Goal: Information Seeking & Learning: Find specific page/section

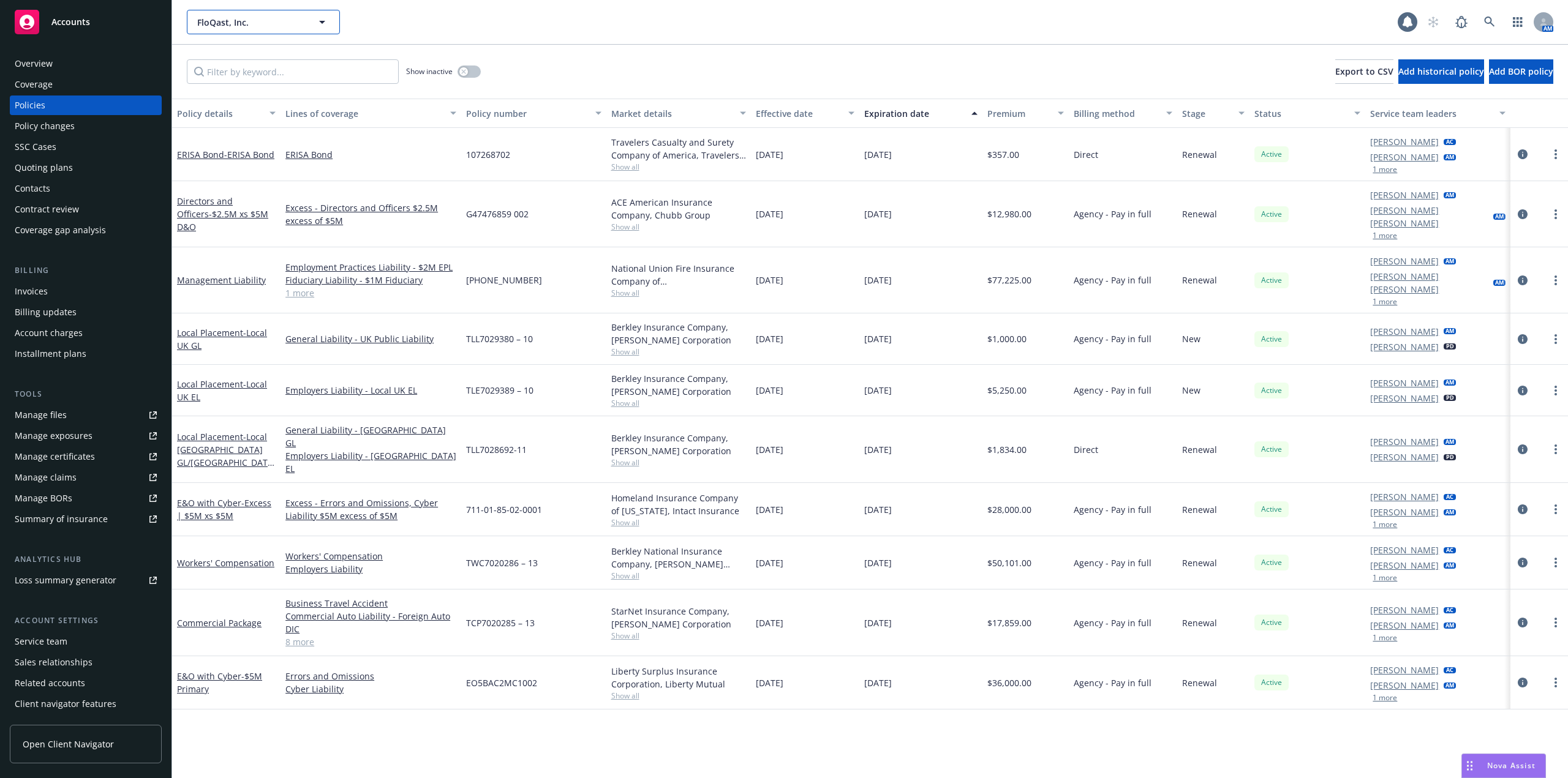
click at [256, 24] on span "FloQast, Inc." at bounding box center [250, 22] width 106 height 13
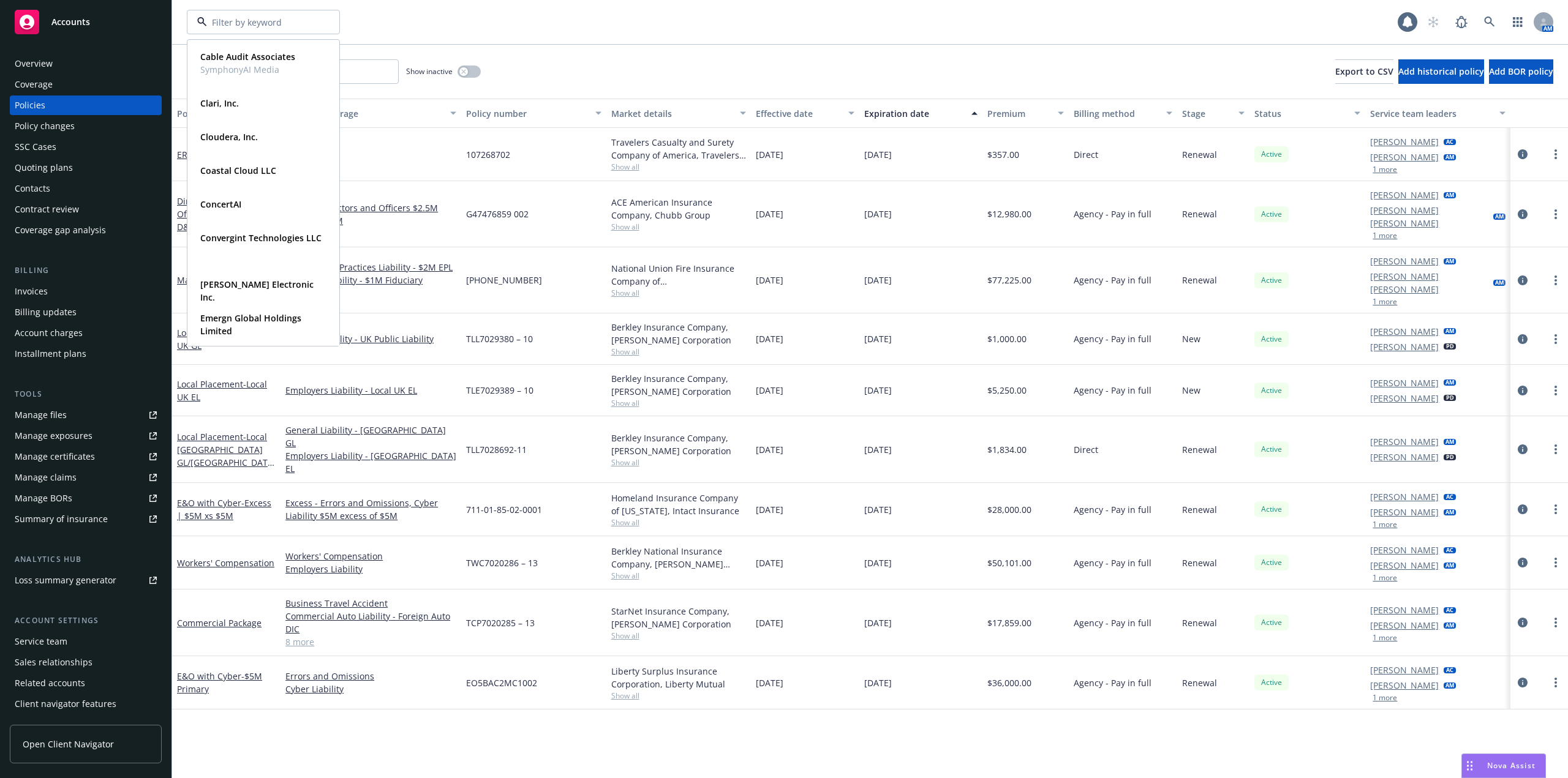
type input "s"
type input "cable aud"
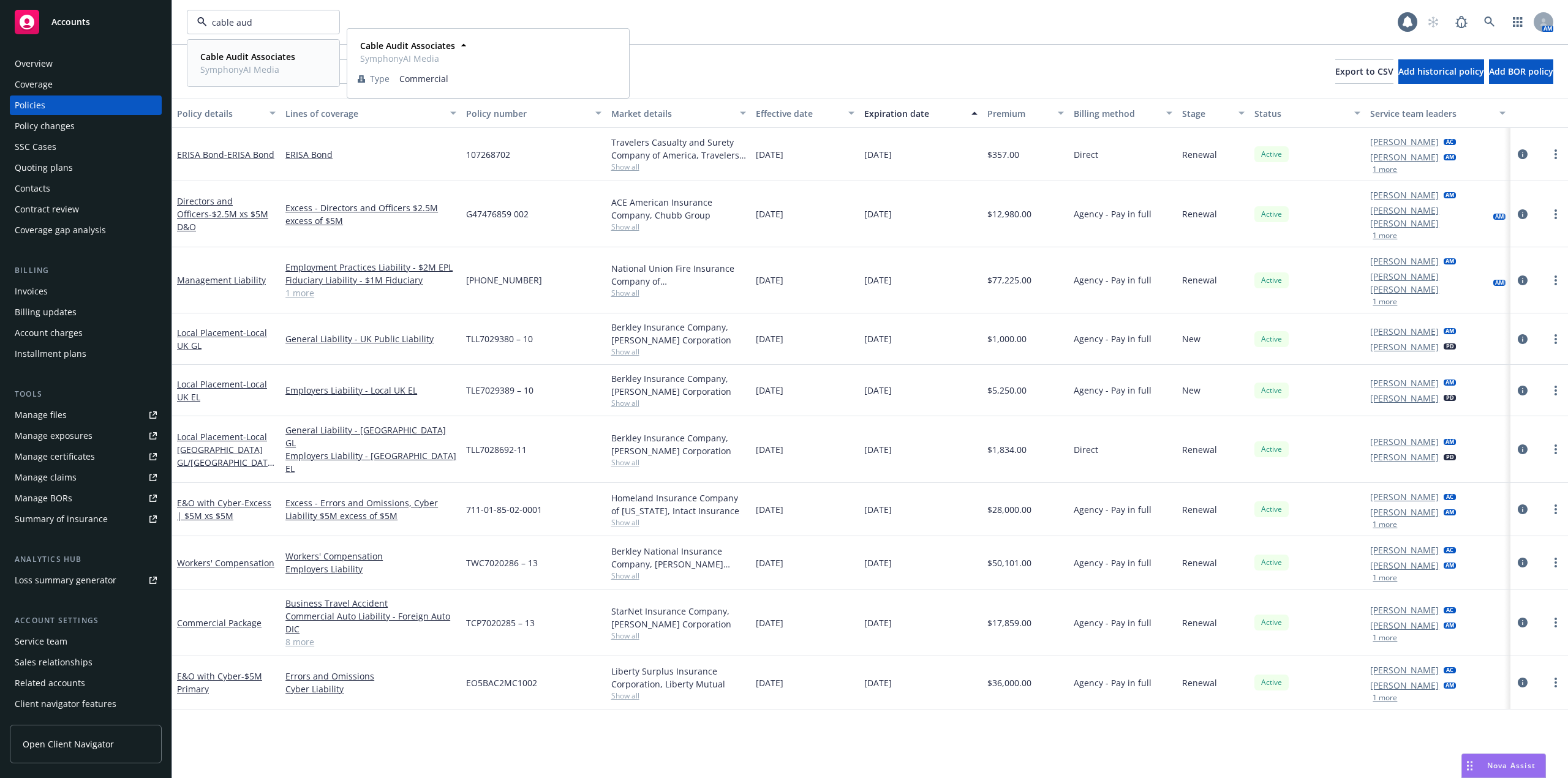
click at [251, 54] on strong "Cable Audit Associates" at bounding box center [247, 57] width 95 height 11
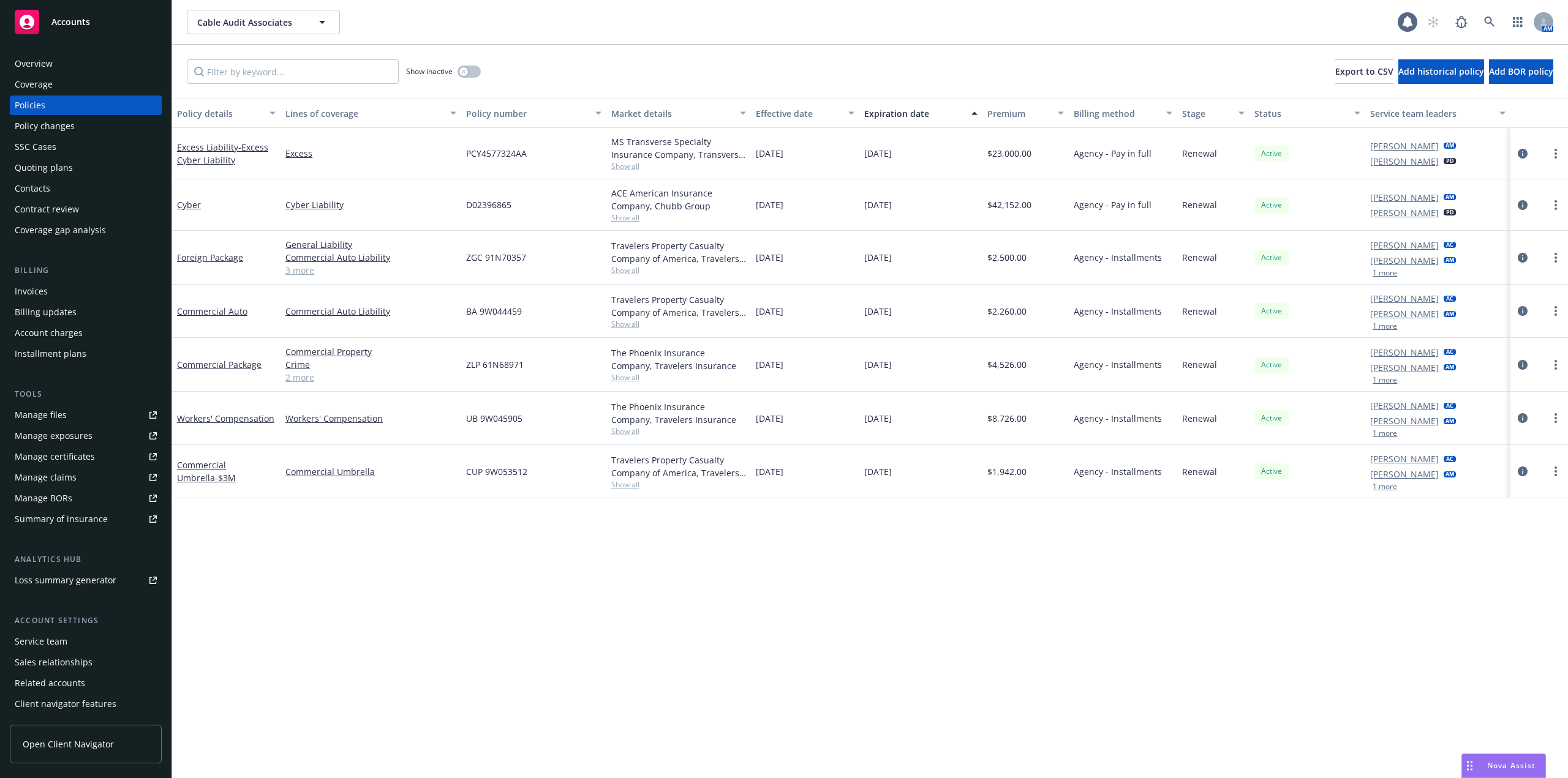
click at [43, 128] on div "Policy changes" at bounding box center [44, 126] width 60 height 20
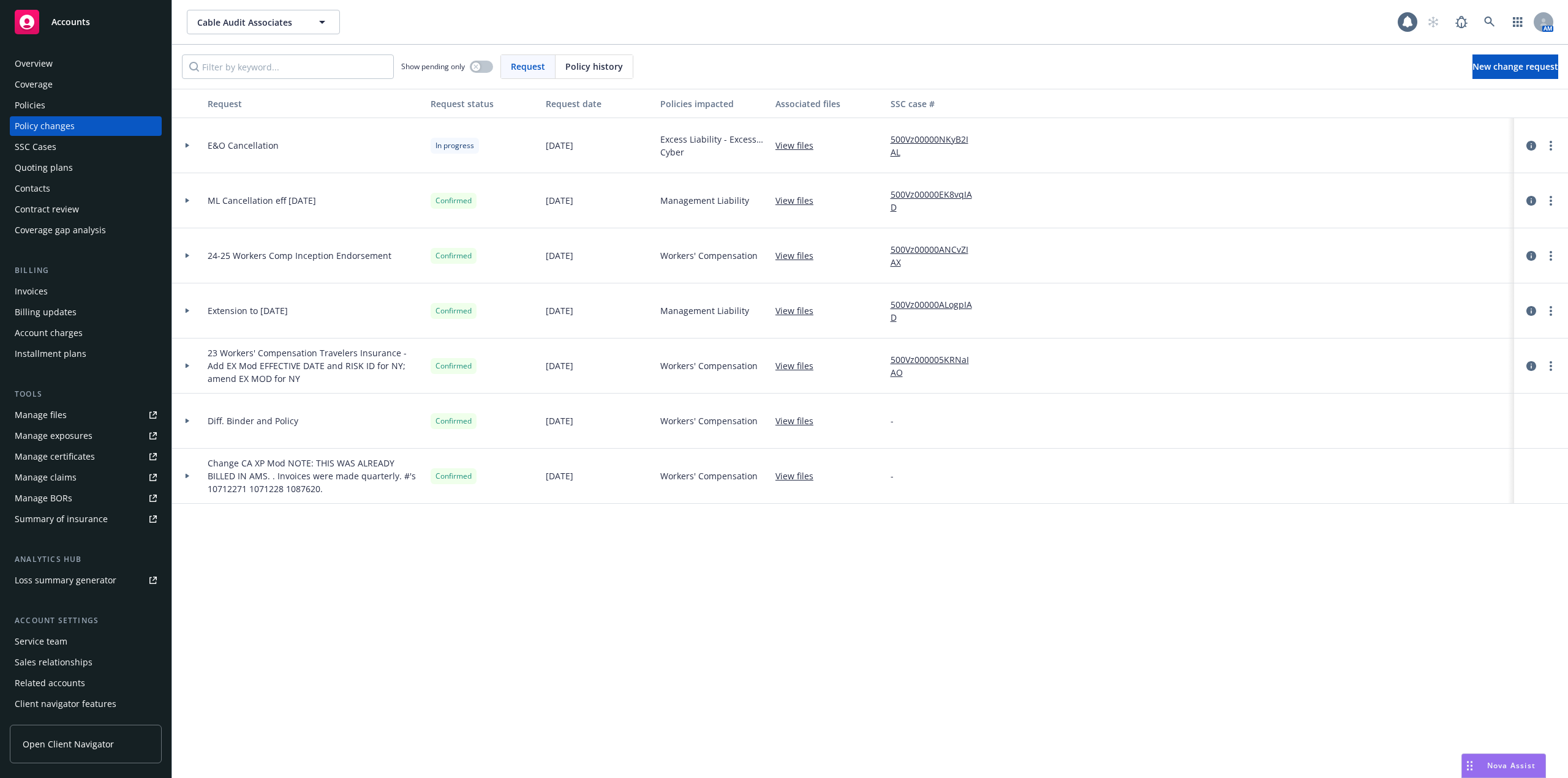
click at [35, 107] on div "Policies" at bounding box center [30, 105] width 31 height 20
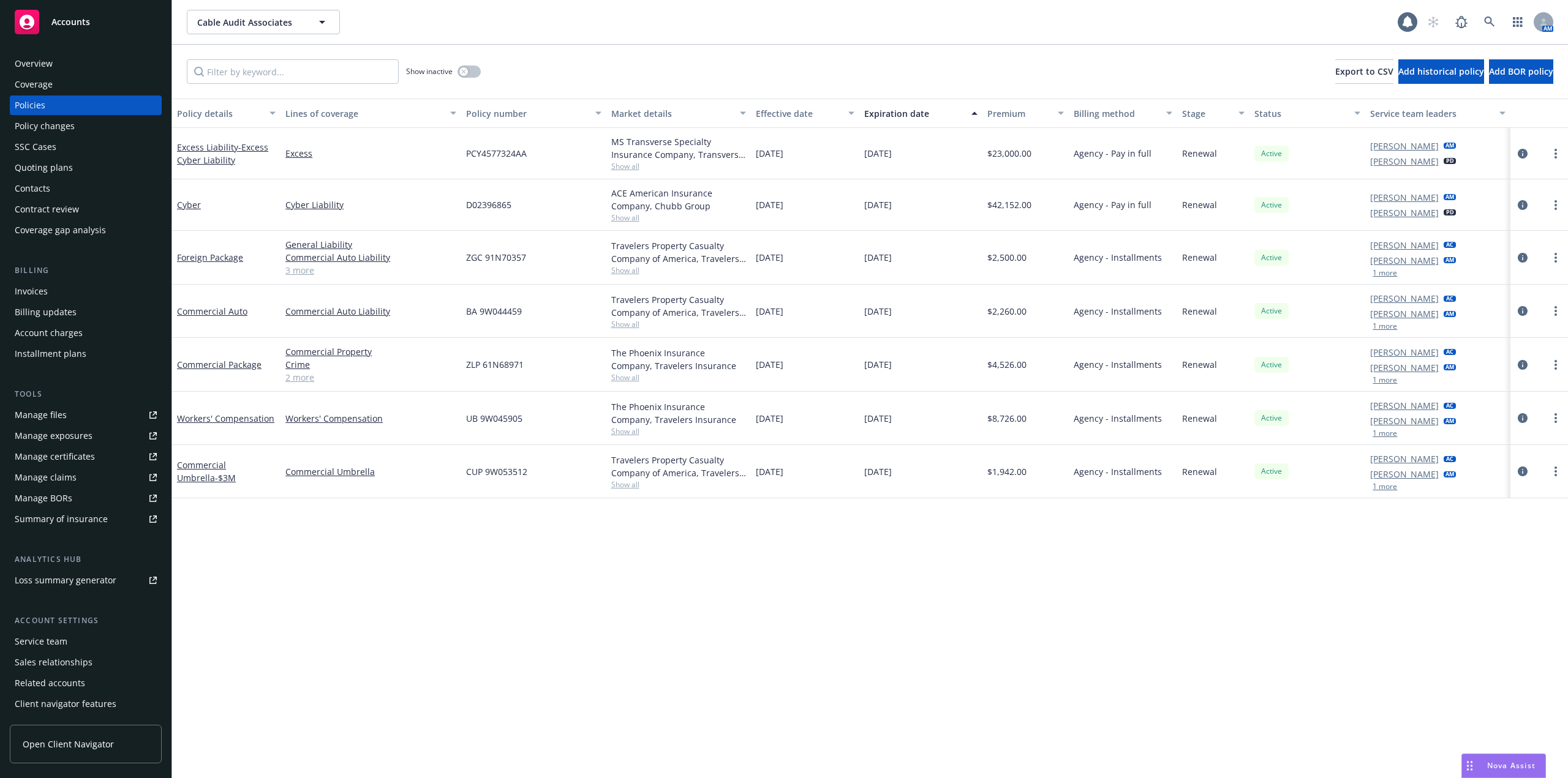
drag, startPoint x: 981, startPoint y: 317, endPoint x: 1345, endPoint y: 357, distance: 366.2
click at [1036, 324] on div "Commercial Auto Commercial Auto Liability BA 9W044459 Travelers Property Casual…" at bounding box center [870, 311] width 1395 height 54
click at [1028, 369] on div "$4,526.00" at bounding box center [1026, 365] width 87 height 54
drag, startPoint x: 1025, startPoint y: 369, endPoint x: 671, endPoint y: 377, distance: 354.1
click at [986, 374] on div "$4,526.00" at bounding box center [1026, 365] width 87 height 54
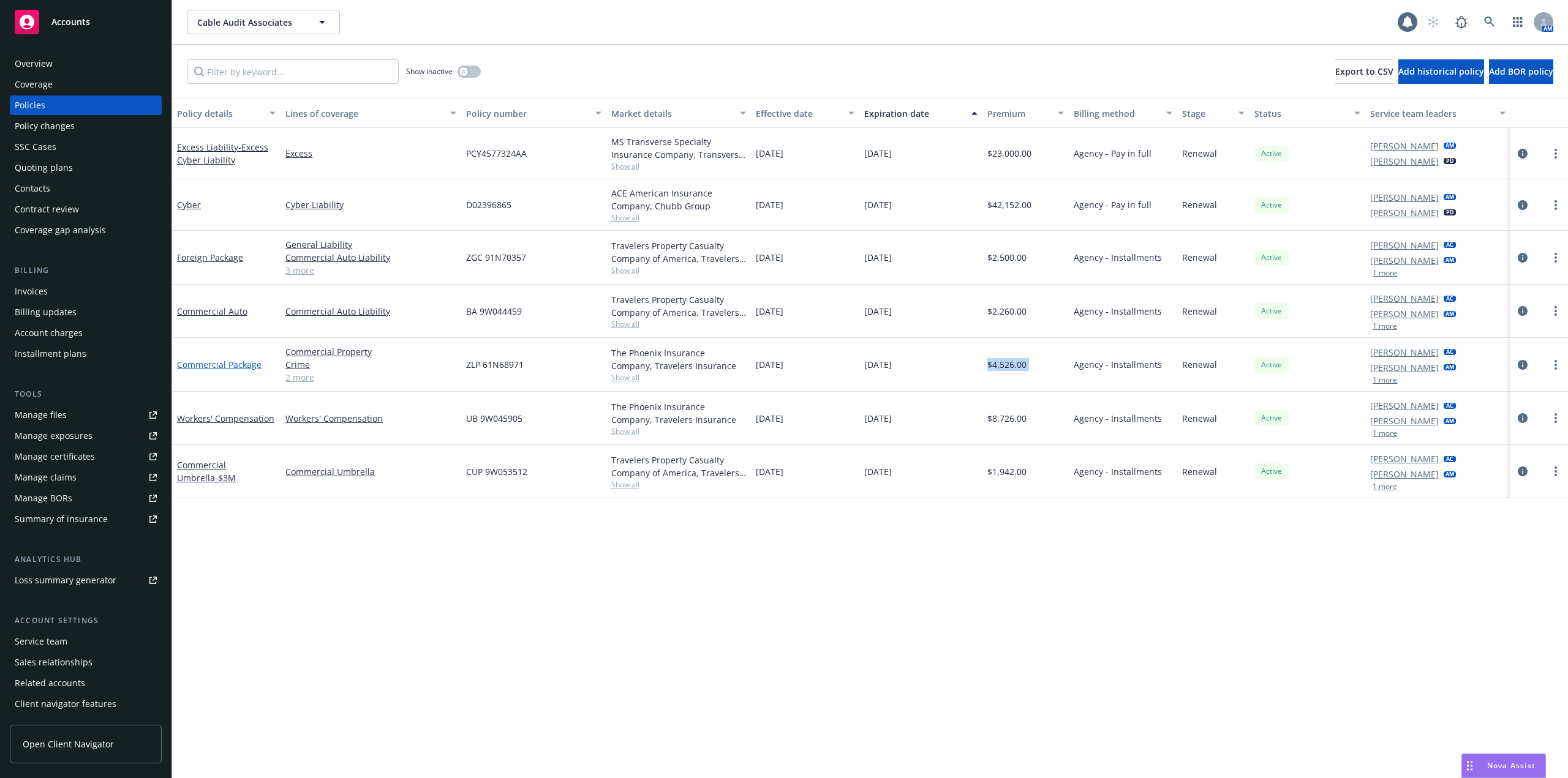
click at [229, 362] on link "Commercial Package" at bounding box center [219, 364] width 84 height 11
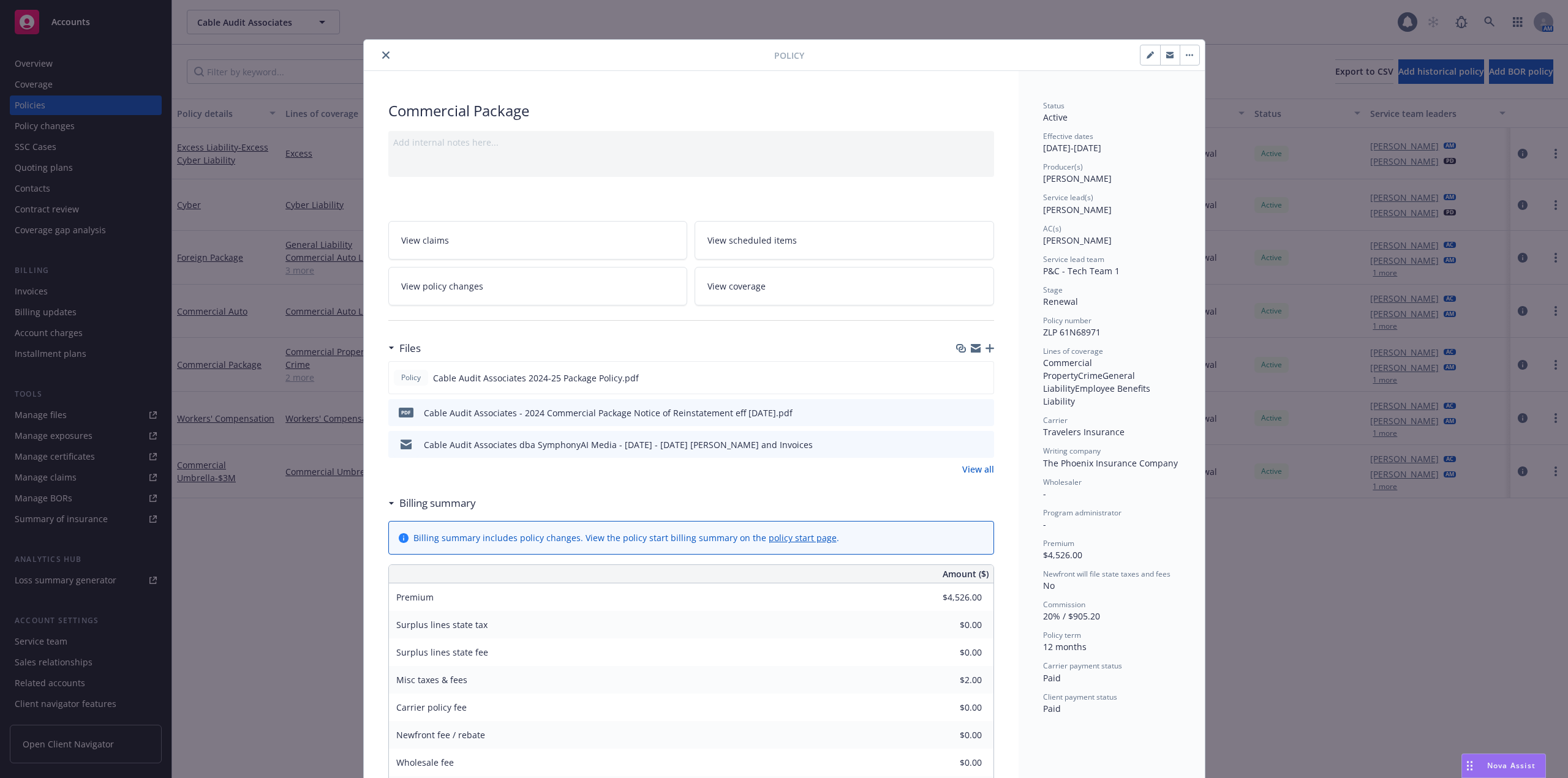
click at [813, 440] on div "Cable Audit Associates dba SymphonyAI Media - [DATE] - [DATE] [PERSON_NAME] and…" at bounding box center [618, 444] width 389 height 13
click at [972, 443] on div at bounding box center [974, 444] width 31 height 13
click at [980, 443] on icon "preview file" at bounding box center [982, 444] width 11 height 9
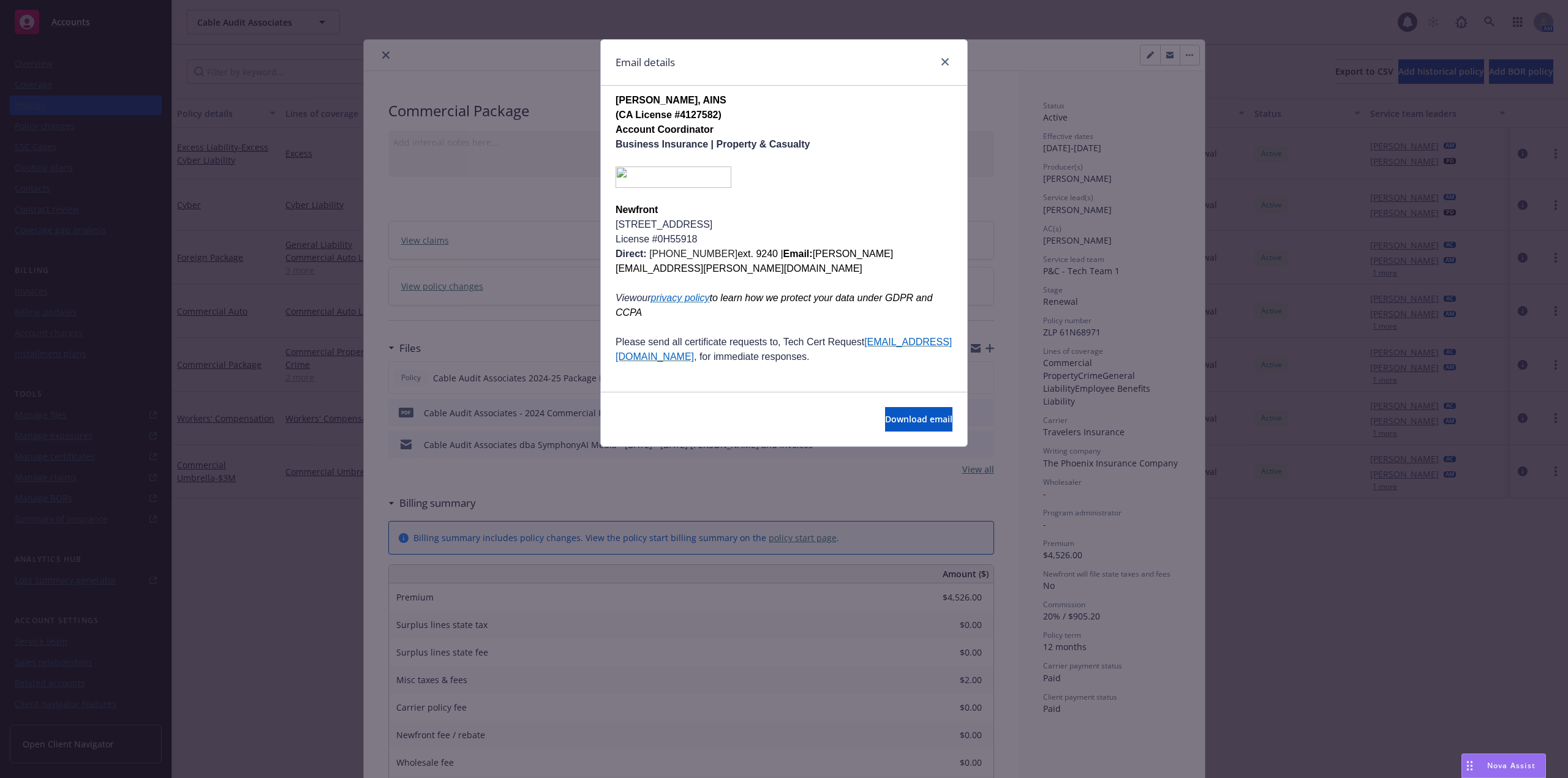
scroll to position [322, 0]
click at [948, 56] on link "close" at bounding box center [945, 62] width 14 height 14
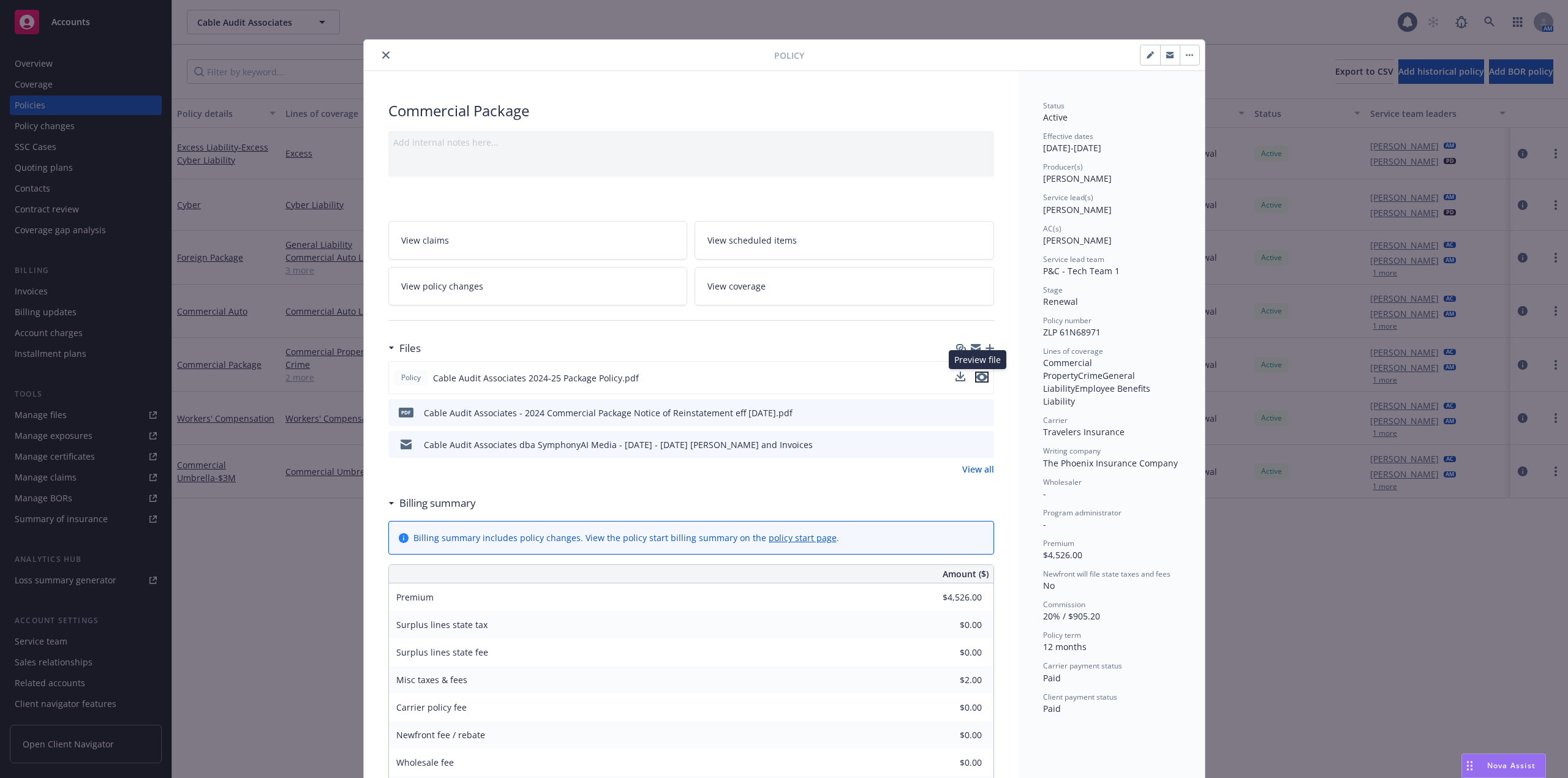
click at [977, 374] on icon "preview file" at bounding box center [982, 377] width 11 height 9
click at [385, 59] on button "close" at bounding box center [385, 55] width 14 height 14
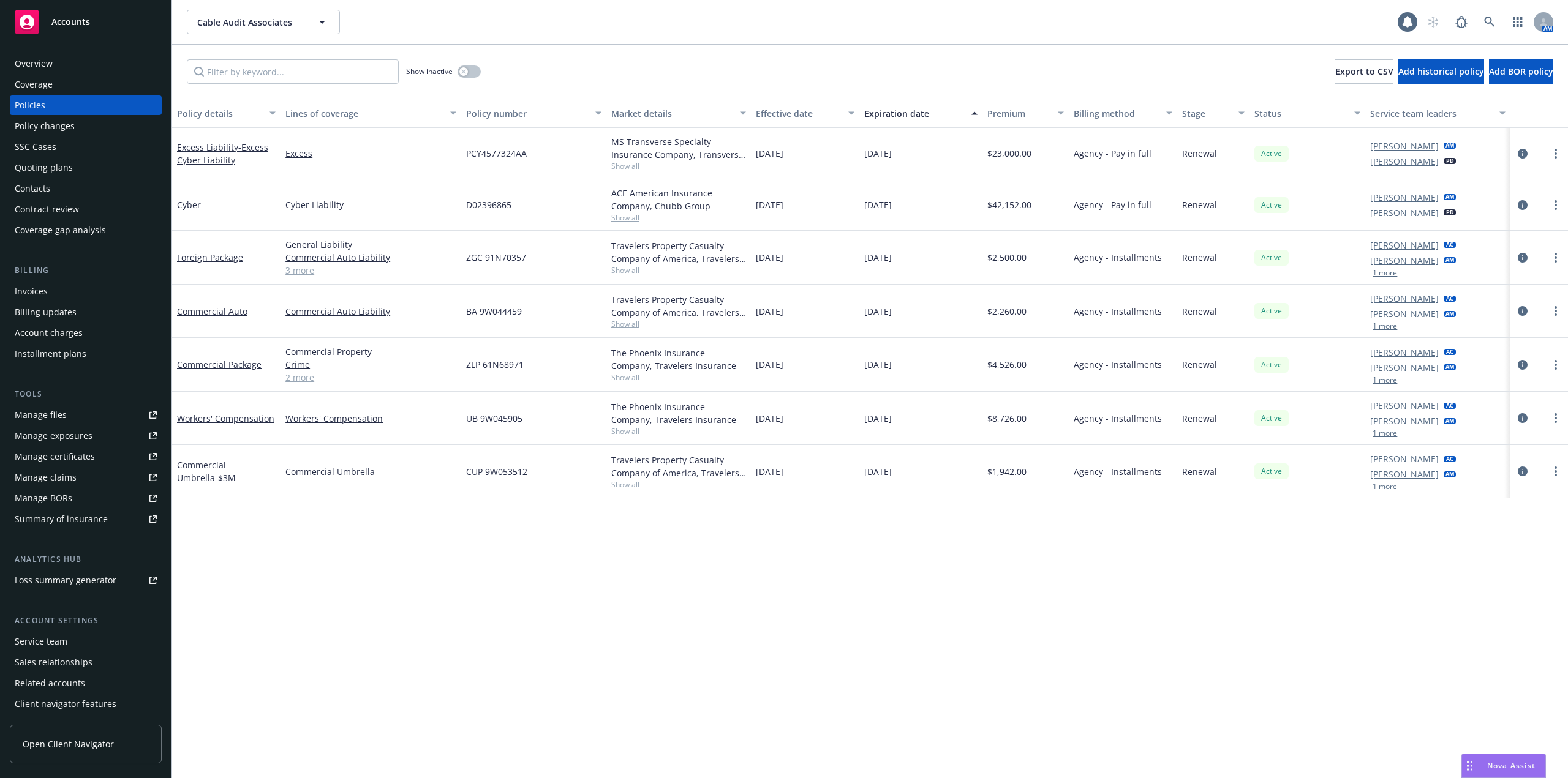
click at [85, 175] on div "Quoting plans" at bounding box center [86, 167] width 142 height 20
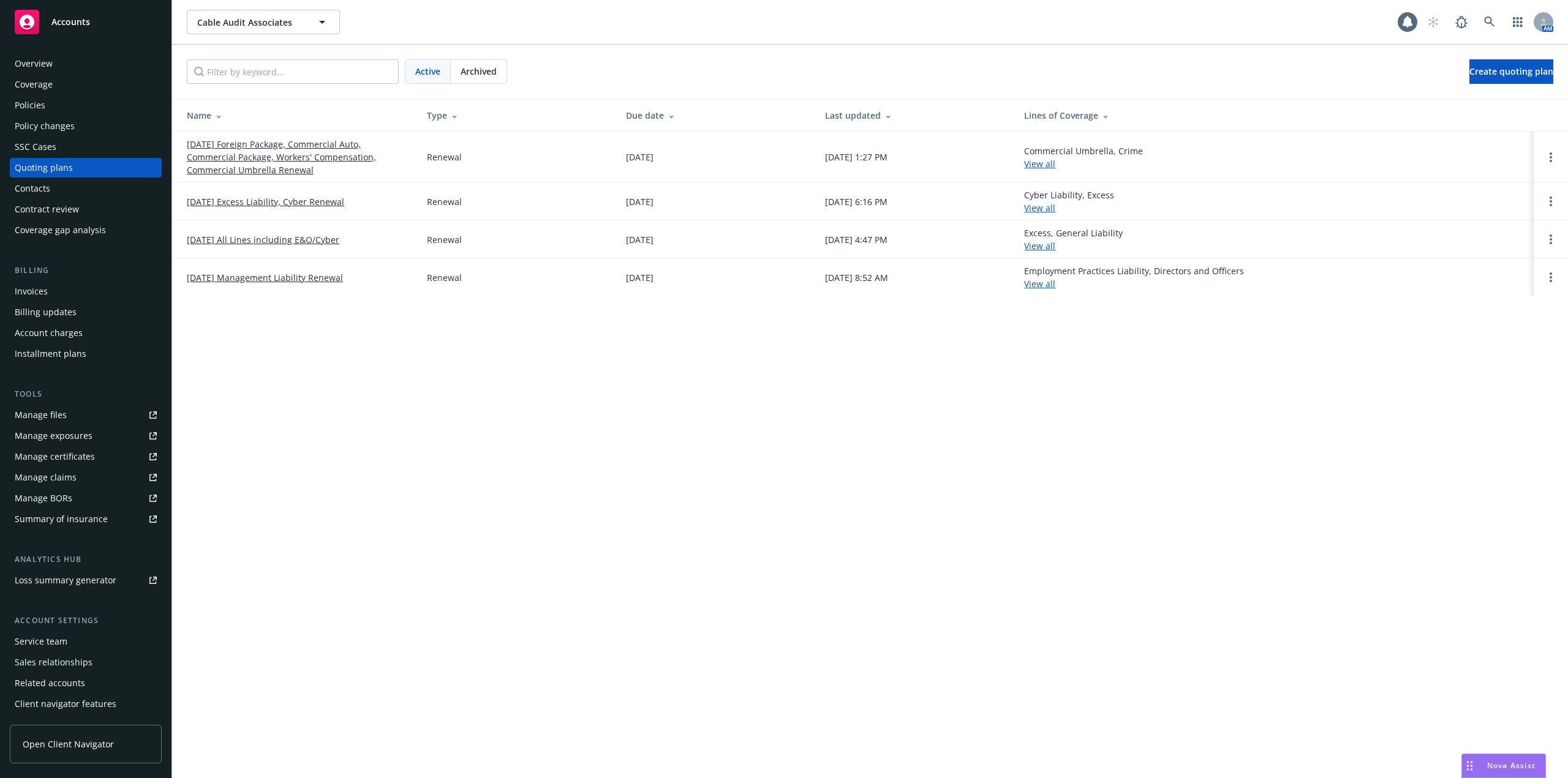
click at [337, 243] on link "08/21/24 All Lines including E&O/Cyber" at bounding box center [263, 240] width 152 height 13
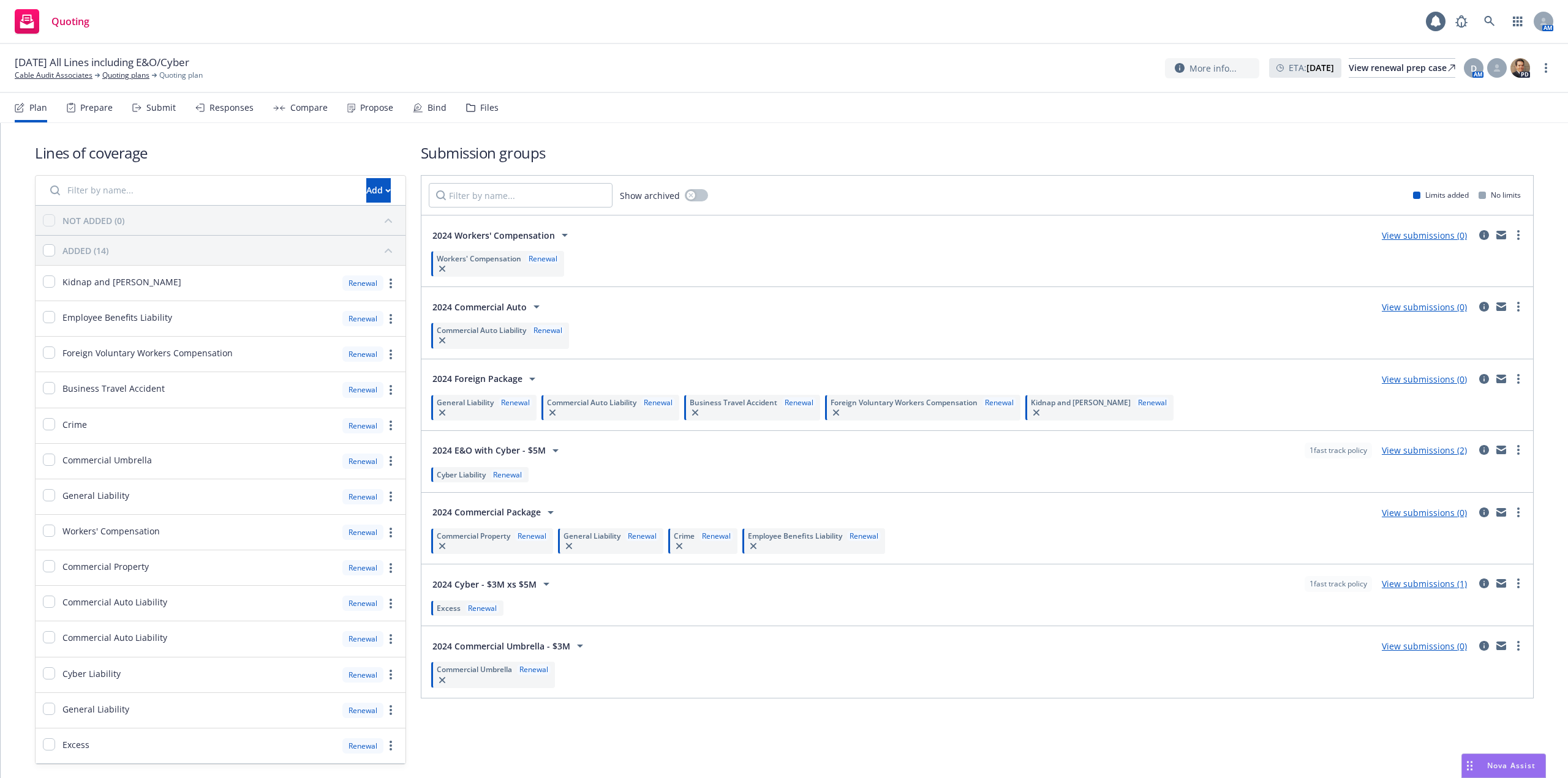
click at [492, 110] on div "Files" at bounding box center [489, 108] width 18 height 10
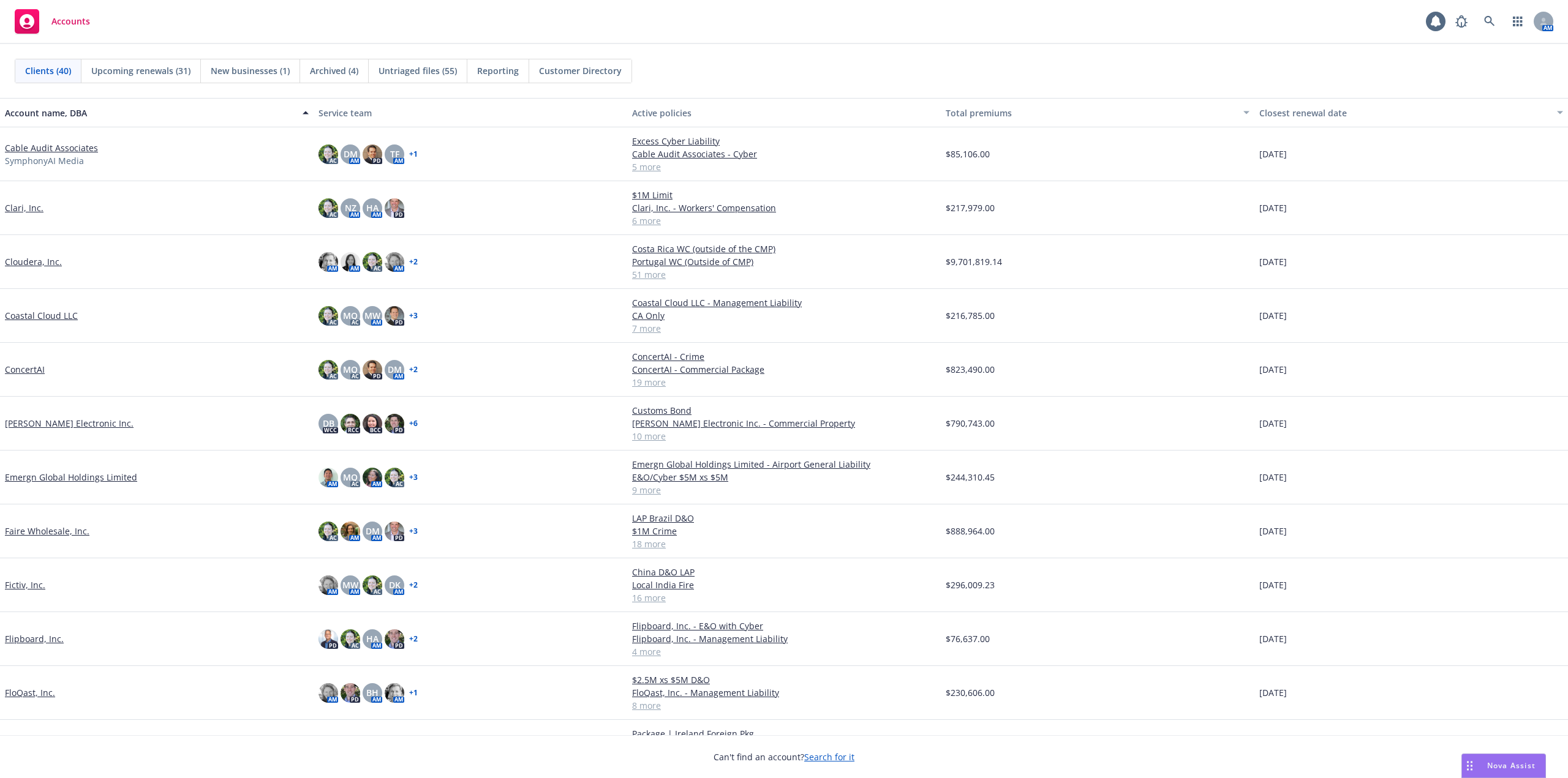
click at [75, 149] on link "Cable Audit Associates" at bounding box center [52, 148] width 93 height 13
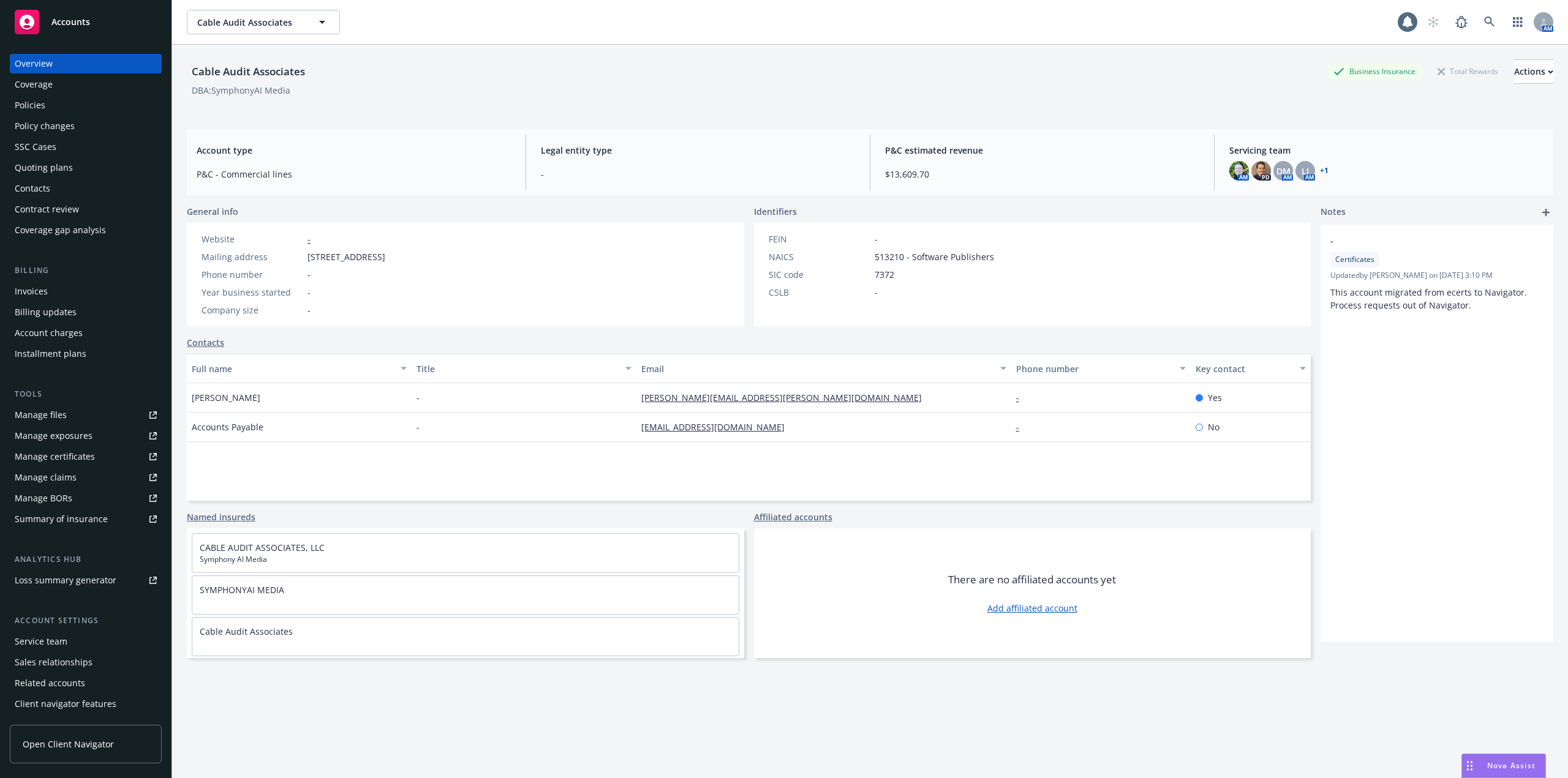
click at [50, 101] on div "Policies" at bounding box center [86, 105] width 142 height 20
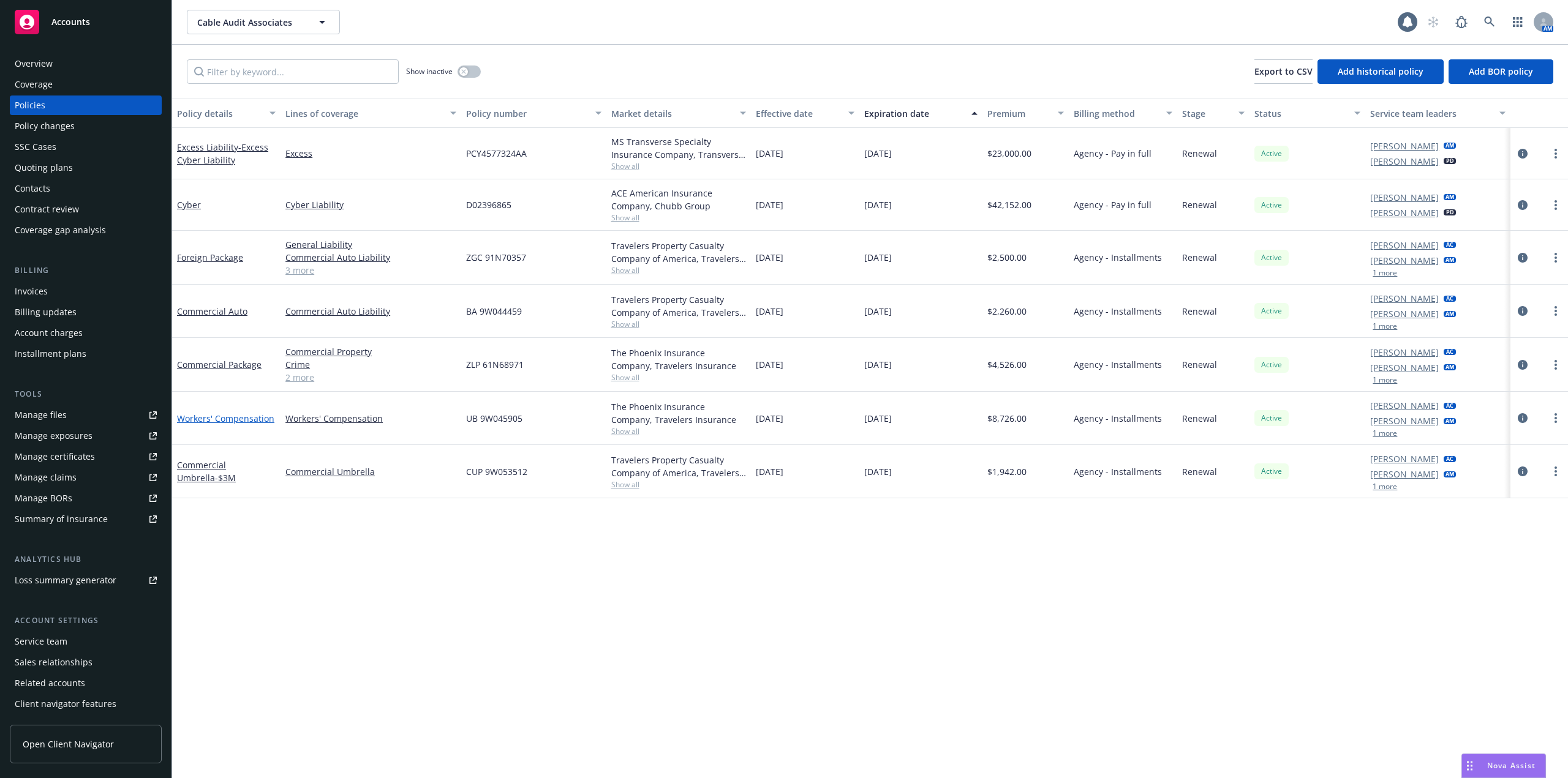
click at [243, 422] on link "Workers' Compensation" at bounding box center [225, 418] width 98 height 11
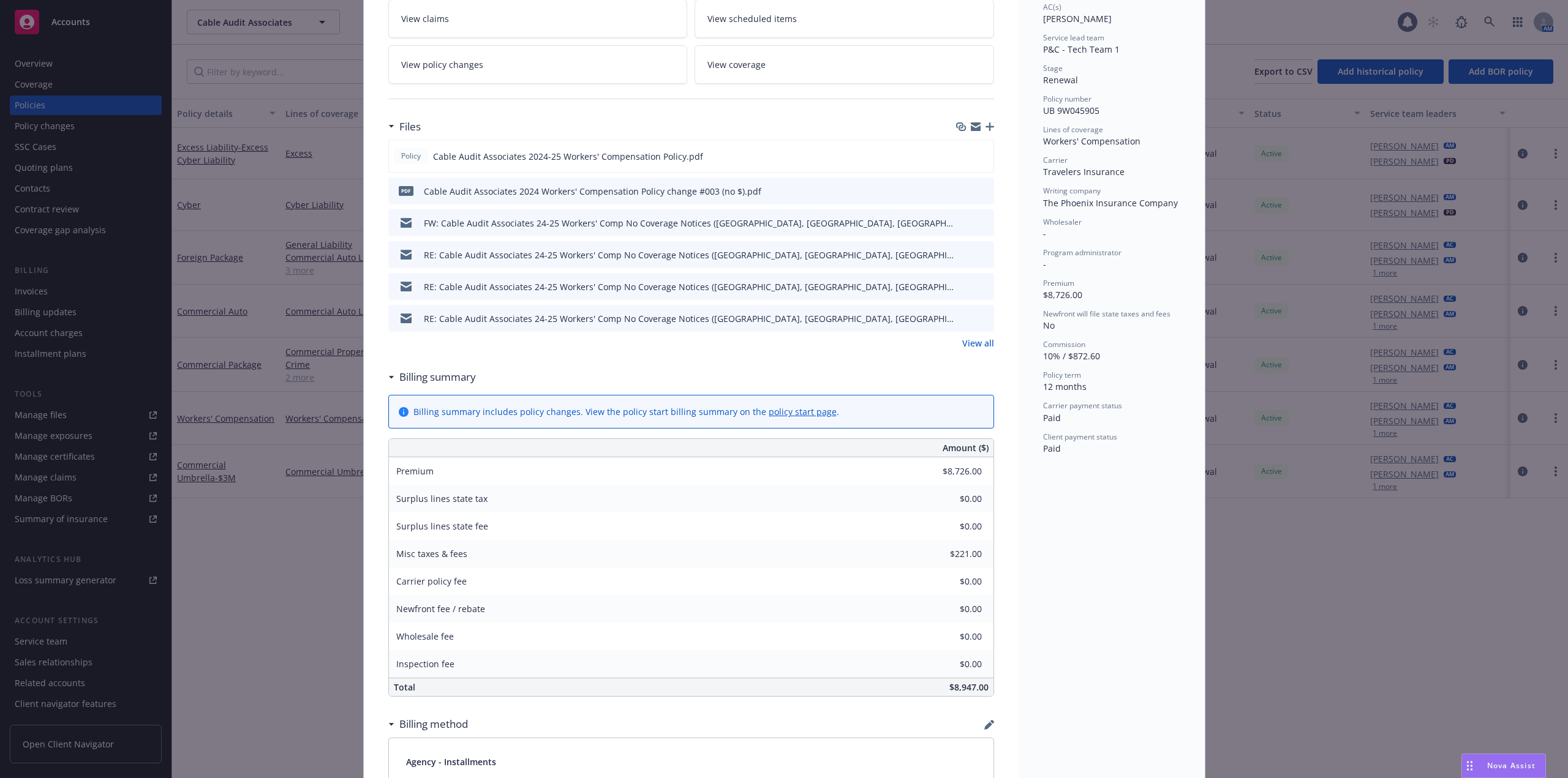
scroll to position [245, 0]
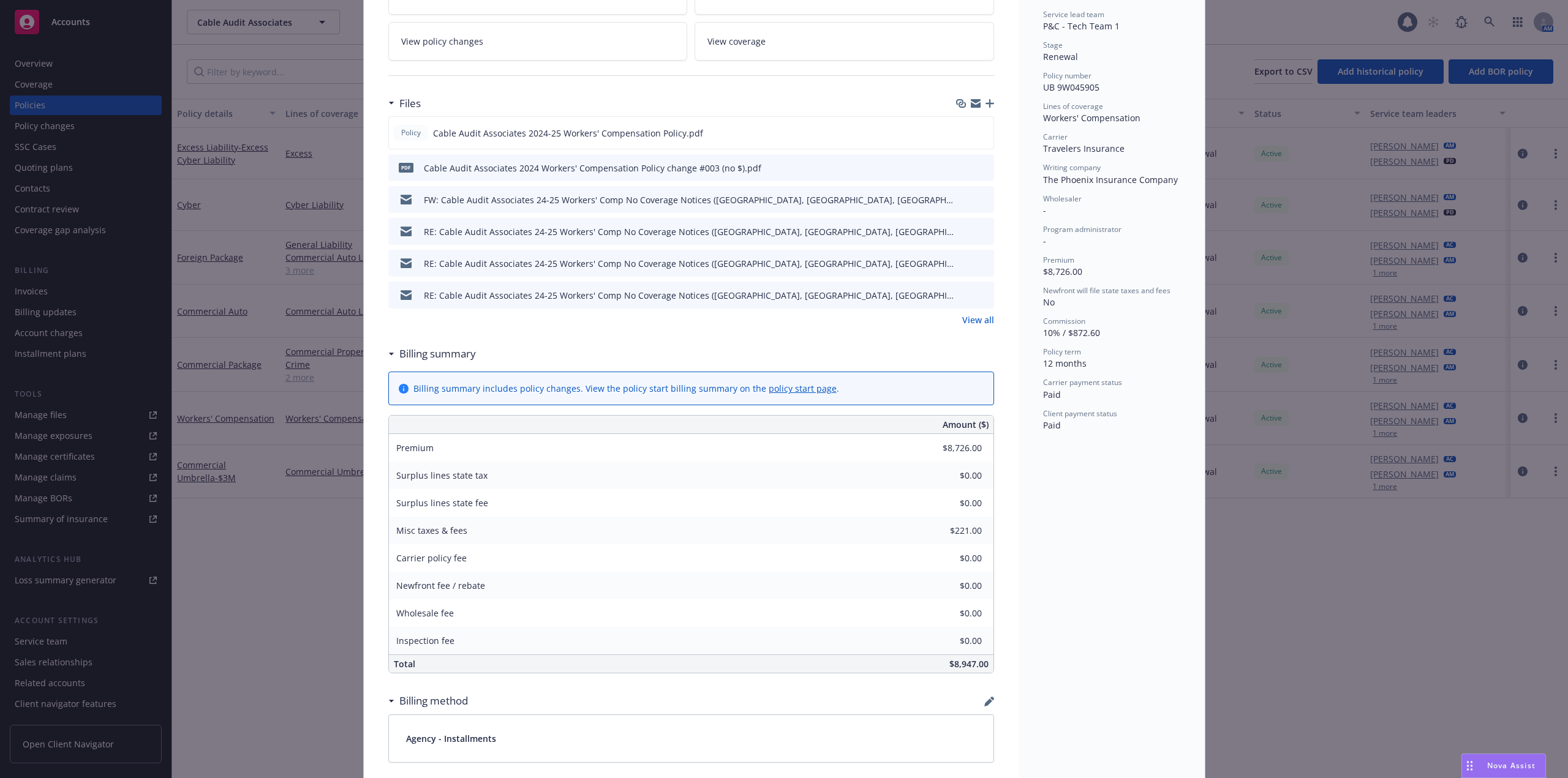
click at [949, 666] on span "$8,947.00" at bounding box center [969, 663] width 39 height 11
drag, startPoint x: 946, startPoint y: 666, endPoint x: 979, endPoint y: 667, distance: 33.0
click at [979, 667] on span "$8,947.00" at bounding box center [969, 663] width 39 height 11
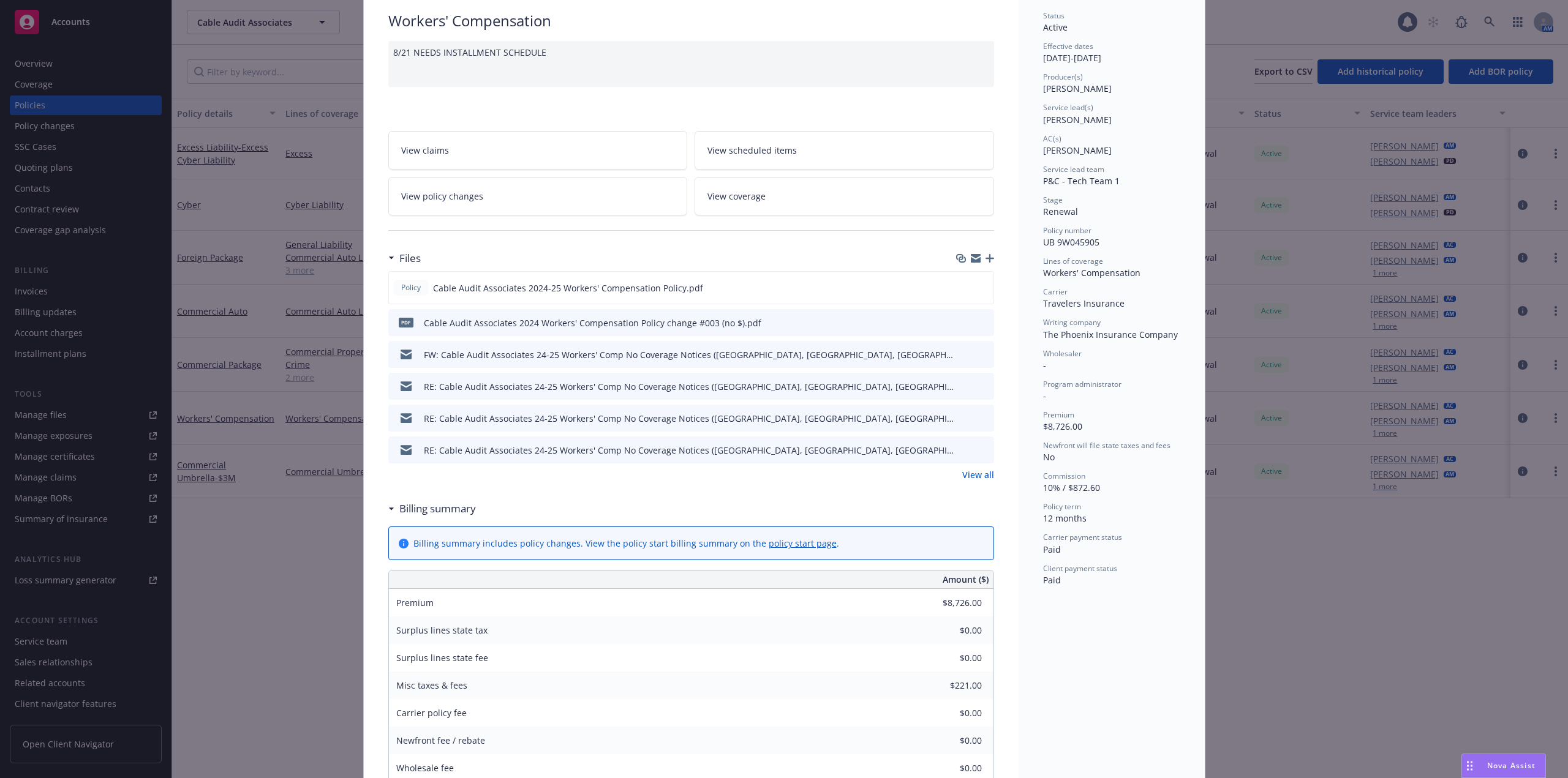
scroll to position [0, 0]
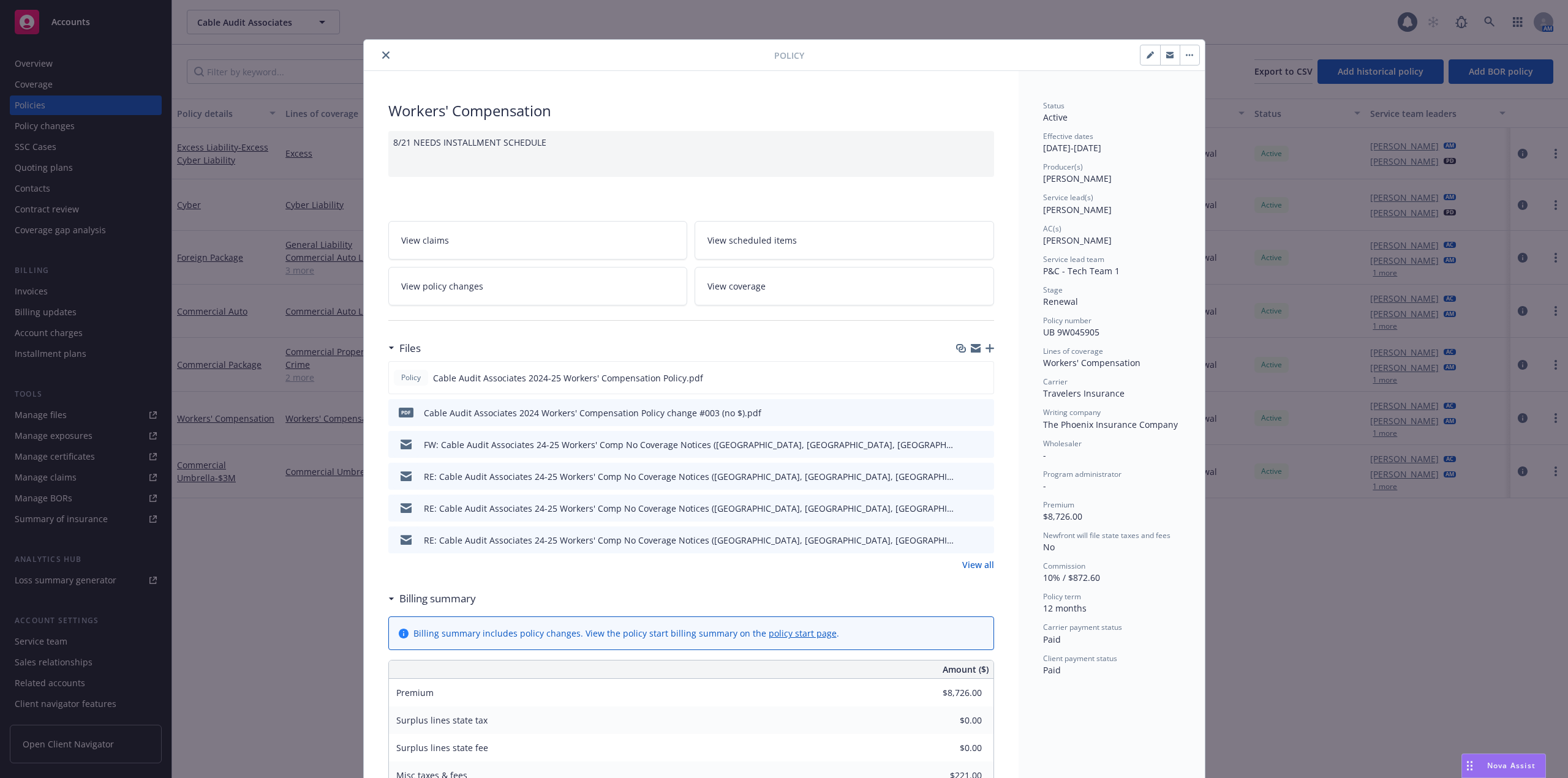
click at [386, 55] on button "close" at bounding box center [385, 55] width 14 height 14
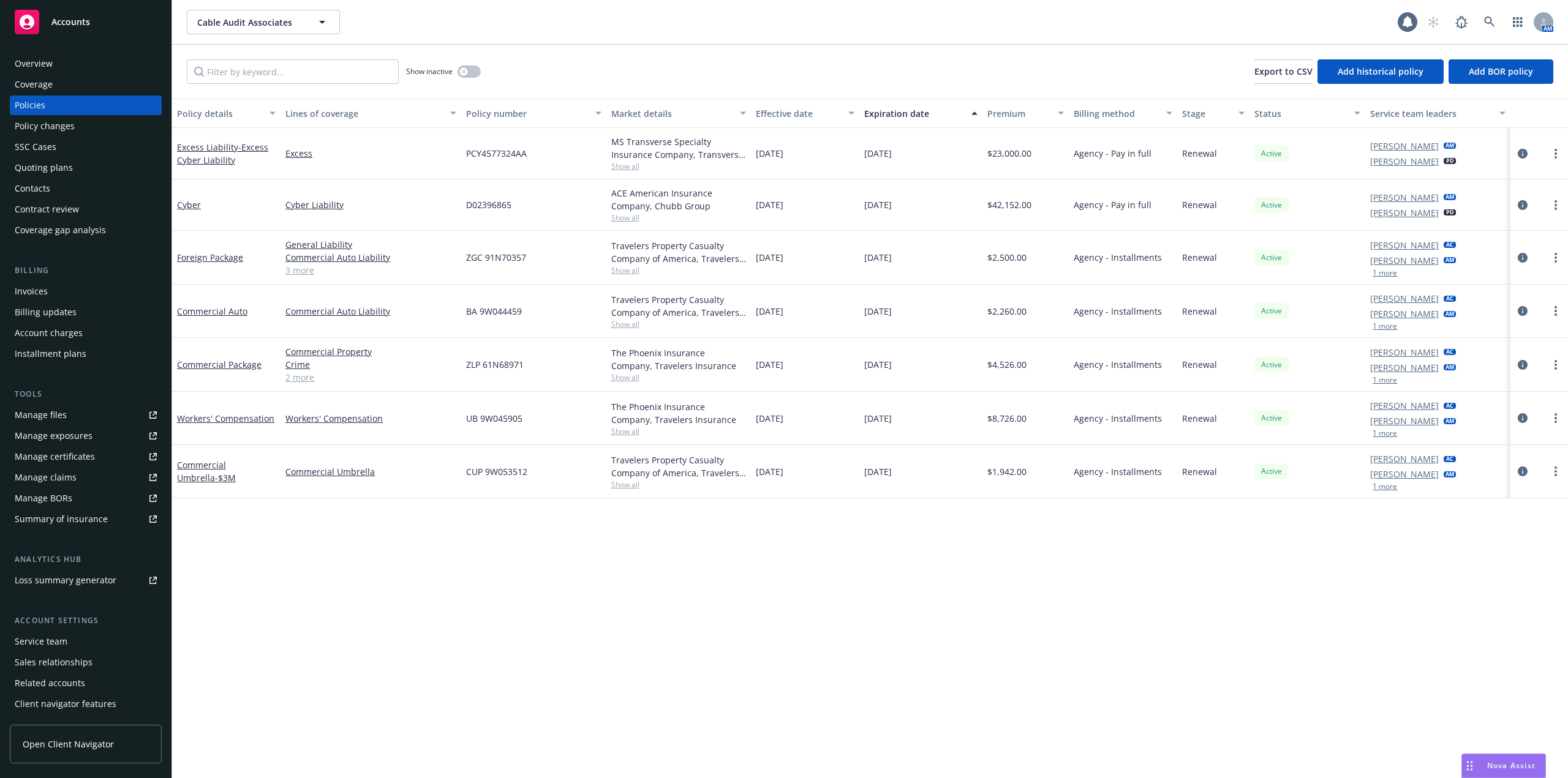
click at [149, 415] on icon at bounding box center [152, 415] width 7 height 7
click at [223, 363] on link "Commercial Package" at bounding box center [219, 364] width 84 height 11
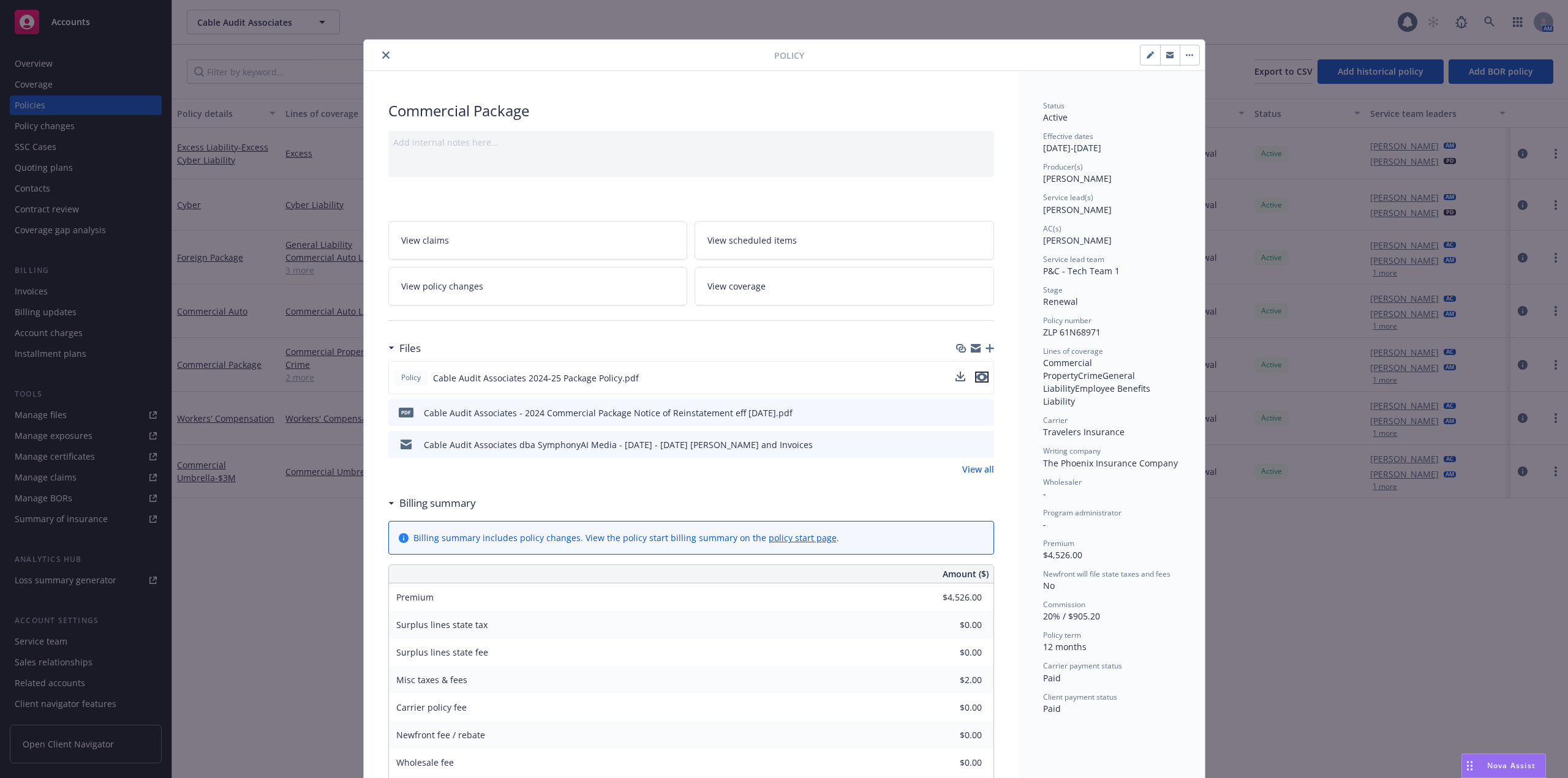
click at [976, 378] on icon "preview file" at bounding box center [982, 377] width 11 height 9
click at [966, 468] on link "View all" at bounding box center [978, 469] width 32 height 13
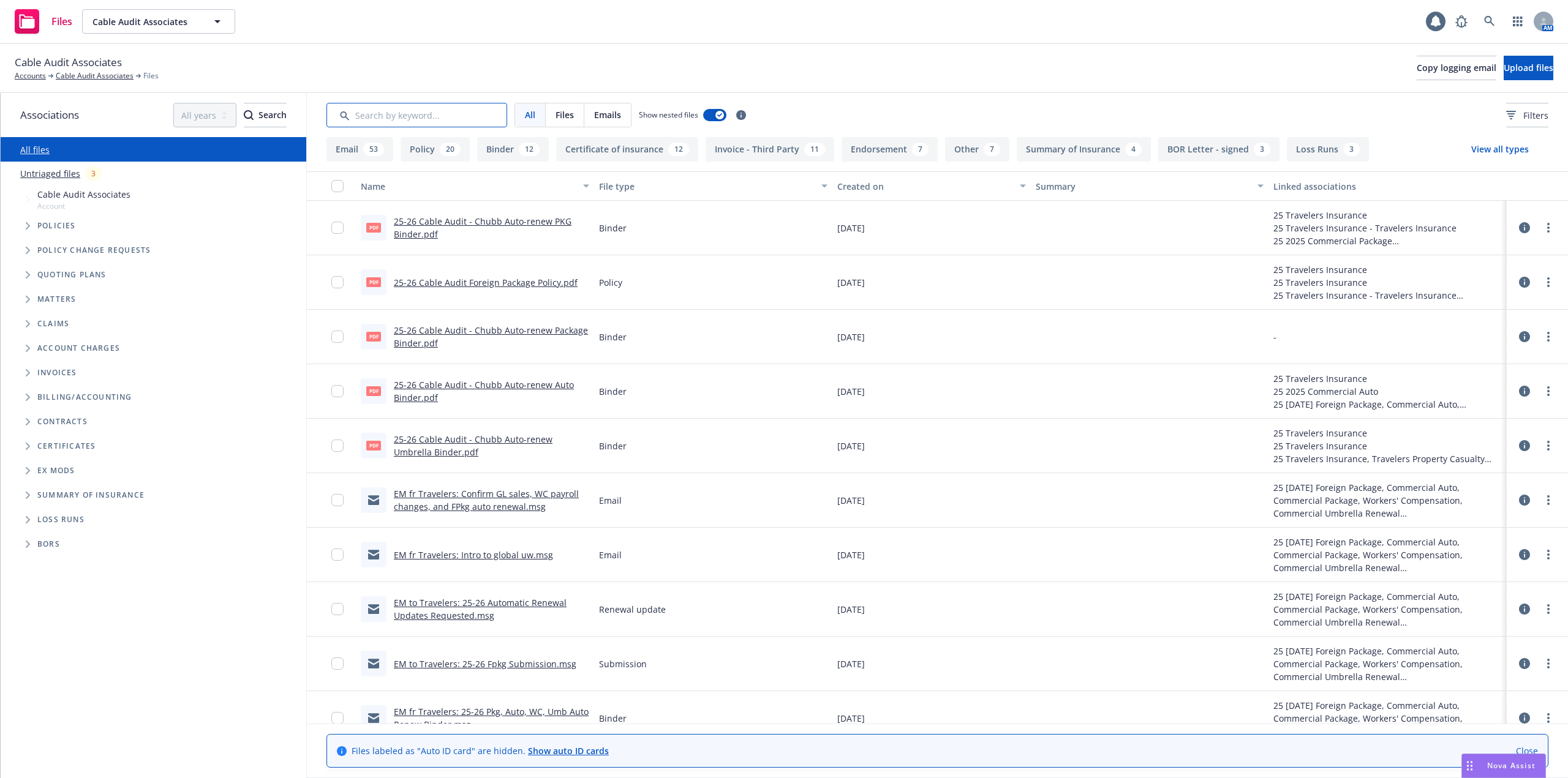
click at [371, 111] on input "Search by keyword..." at bounding box center [416, 115] width 181 height 25
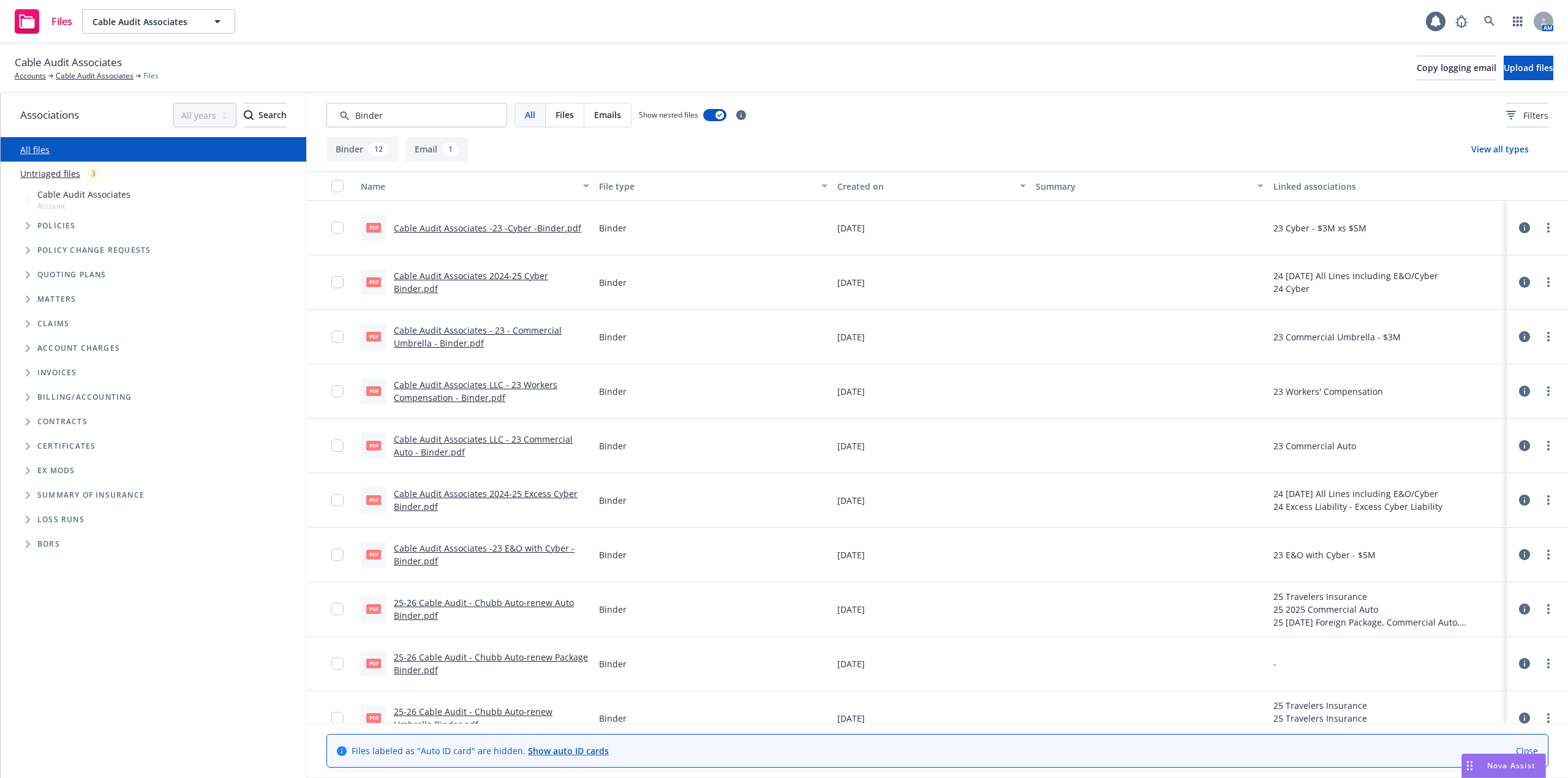
click at [45, 273] on span "Quoting plans" at bounding box center [72, 275] width 69 height 8
click at [24, 273] on span "Tree Example" at bounding box center [27, 274] width 20 height 20
drag, startPoint x: 609, startPoint y: 26, endPoint x: 535, endPoint y: 9, distance: 75.9
click at [609, 26] on div "Files Cable Audit Associates Cable Audit Associates 1 AM" at bounding box center [784, 22] width 1568 height 44
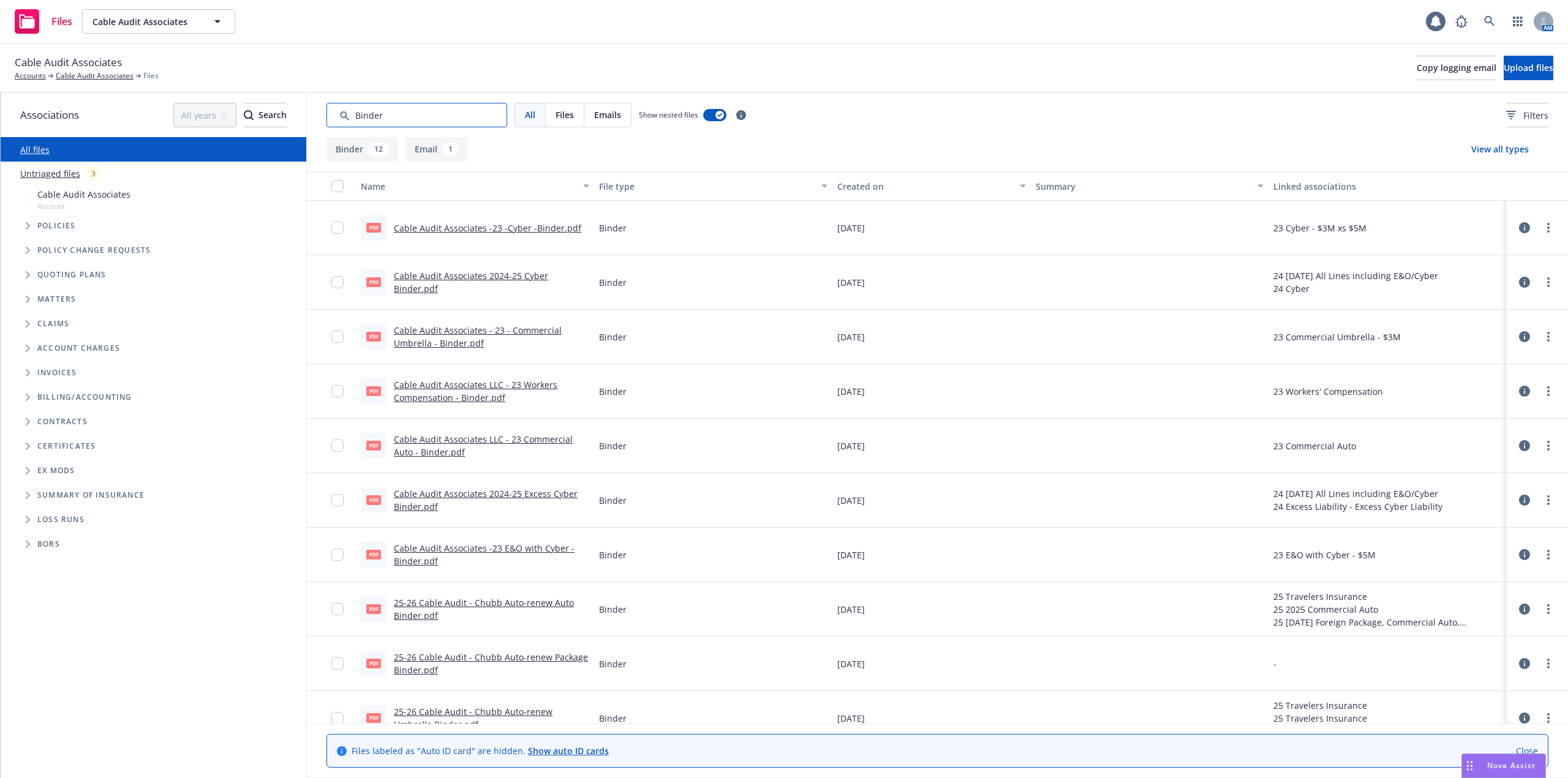
click at [412, 120] on input "Search by keyword..." at bounding box center [416, 115] width 181 height 25
type input "quote"
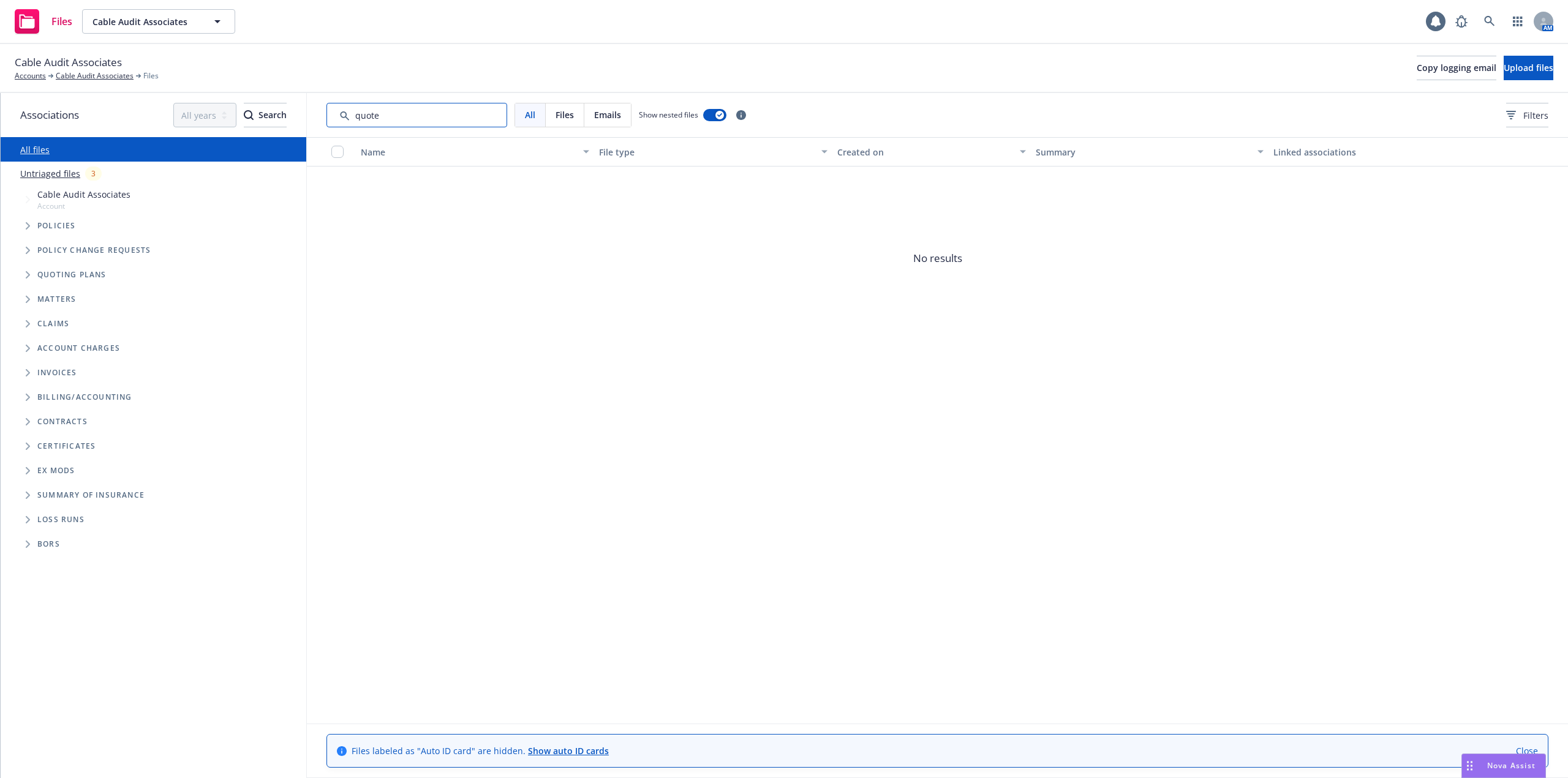
drag, startPoint x: 406, startPoint y: 123, endPoint x: 280, endPoint y: 118, distance: 126.1
click at [280, 119] on div "Associations All years 2027 2026 2025 2024 2023 2022 2021 2020 2019 2018 2017 2…" at bounding box center [784, 436] width 1567 height 685
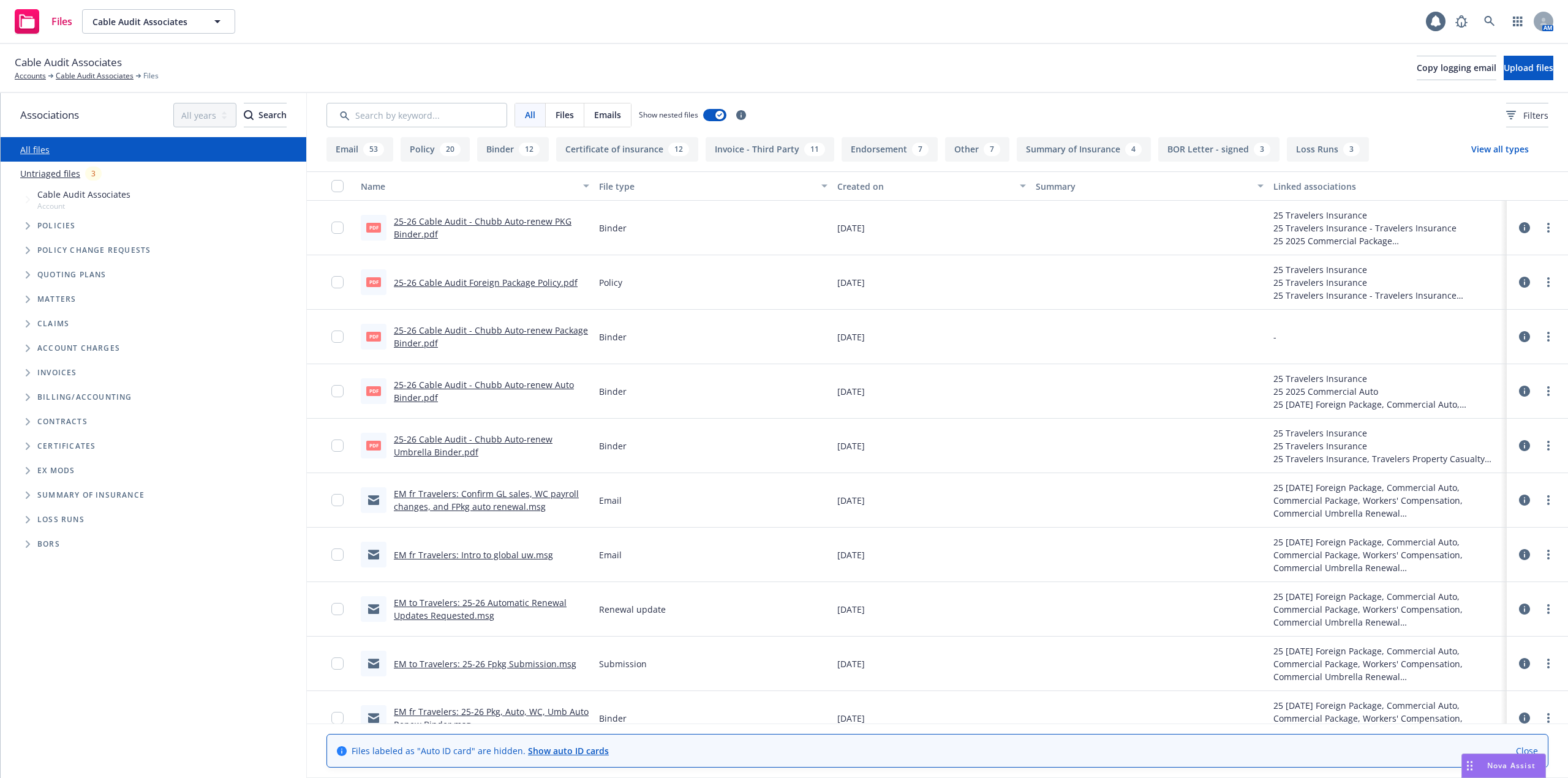
click at [47, 172] on link "Untriaged files" at bounding box center [50, 174] width 60 height 13
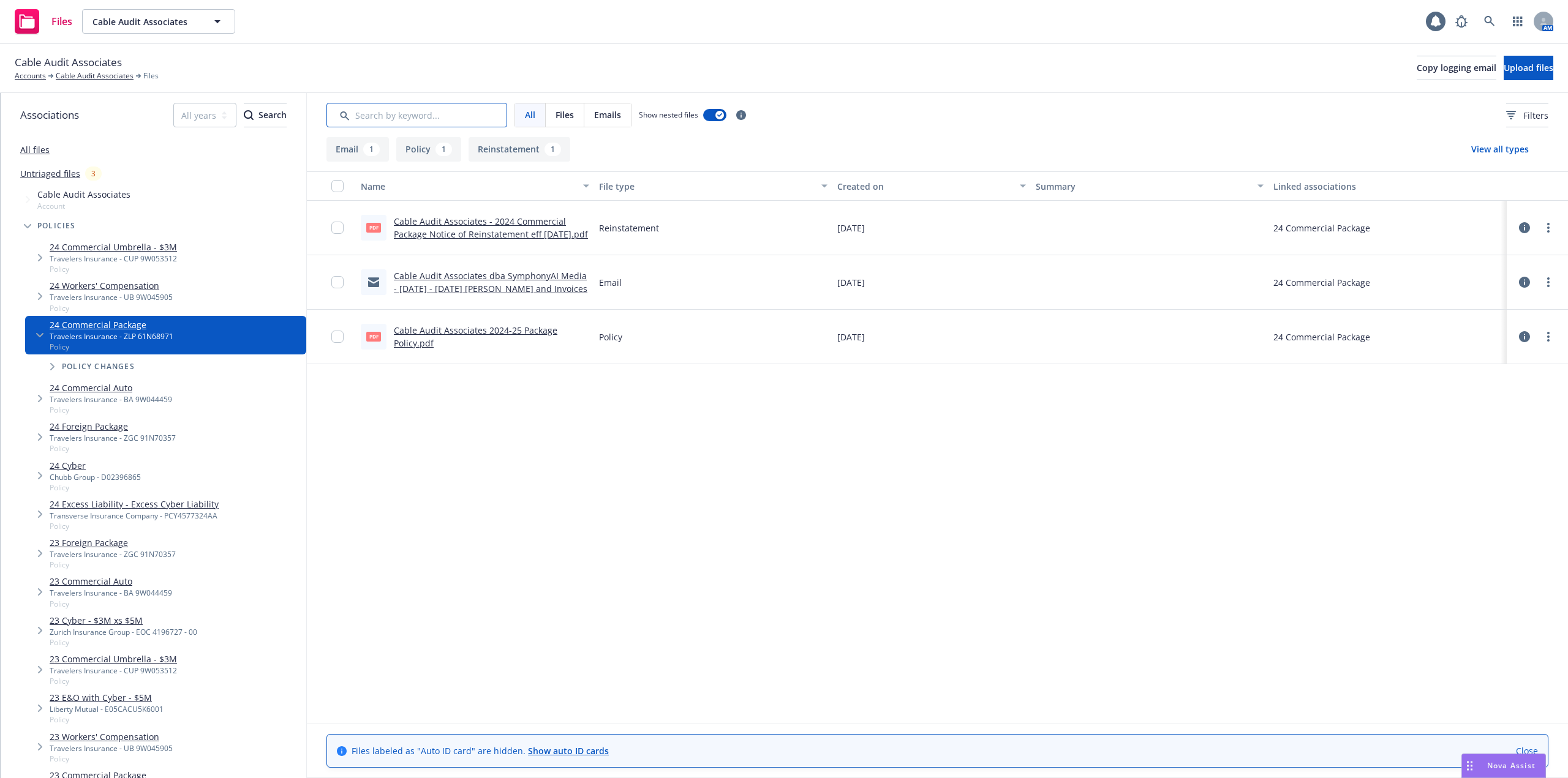
click at [424, 121] on input "Search by keyword..." at bounding box center [416, 115] width 181 height 25
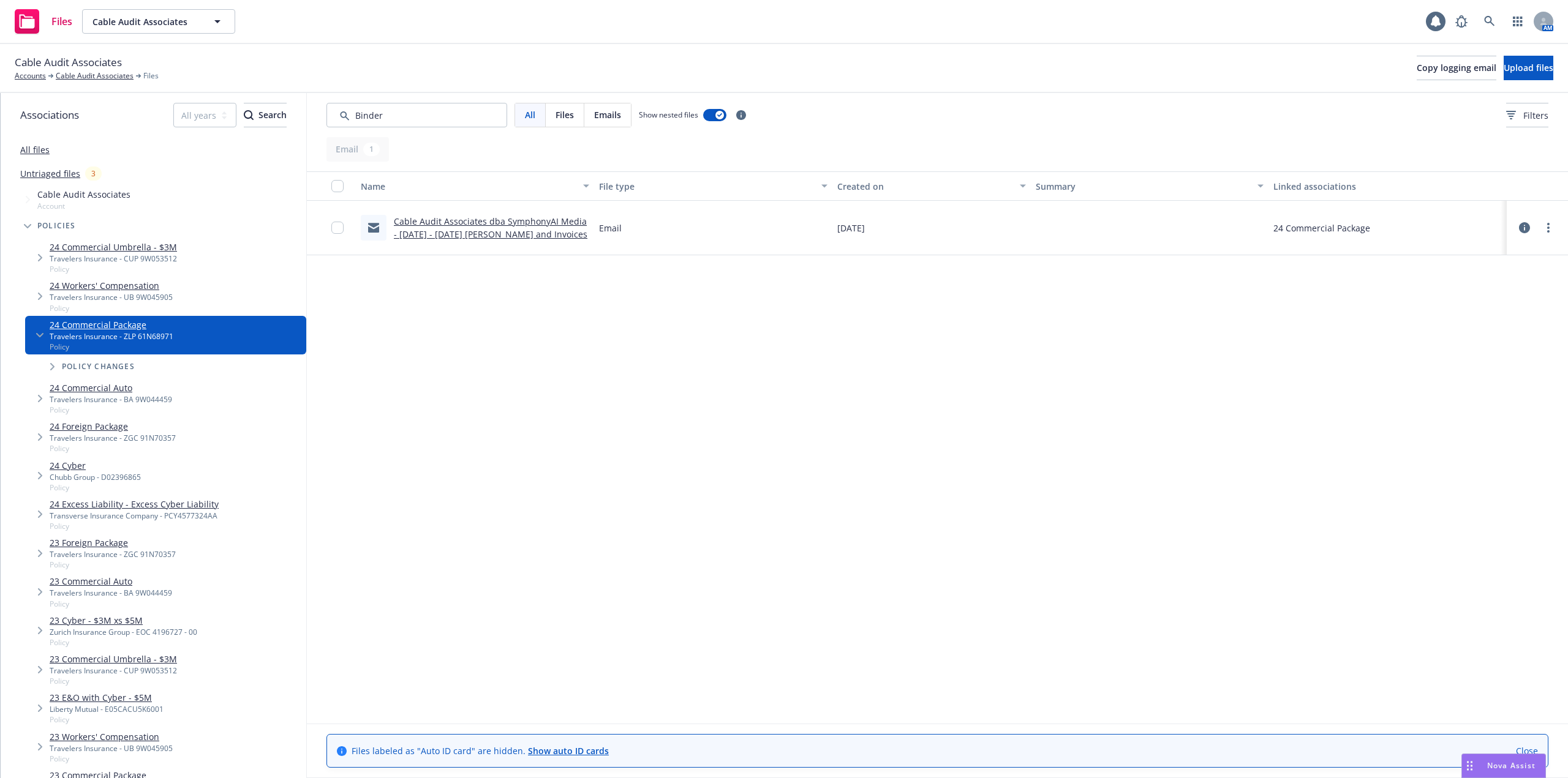
click at [44, 148] on link "All files" at bounding box center [35, 150] width 30 height 11
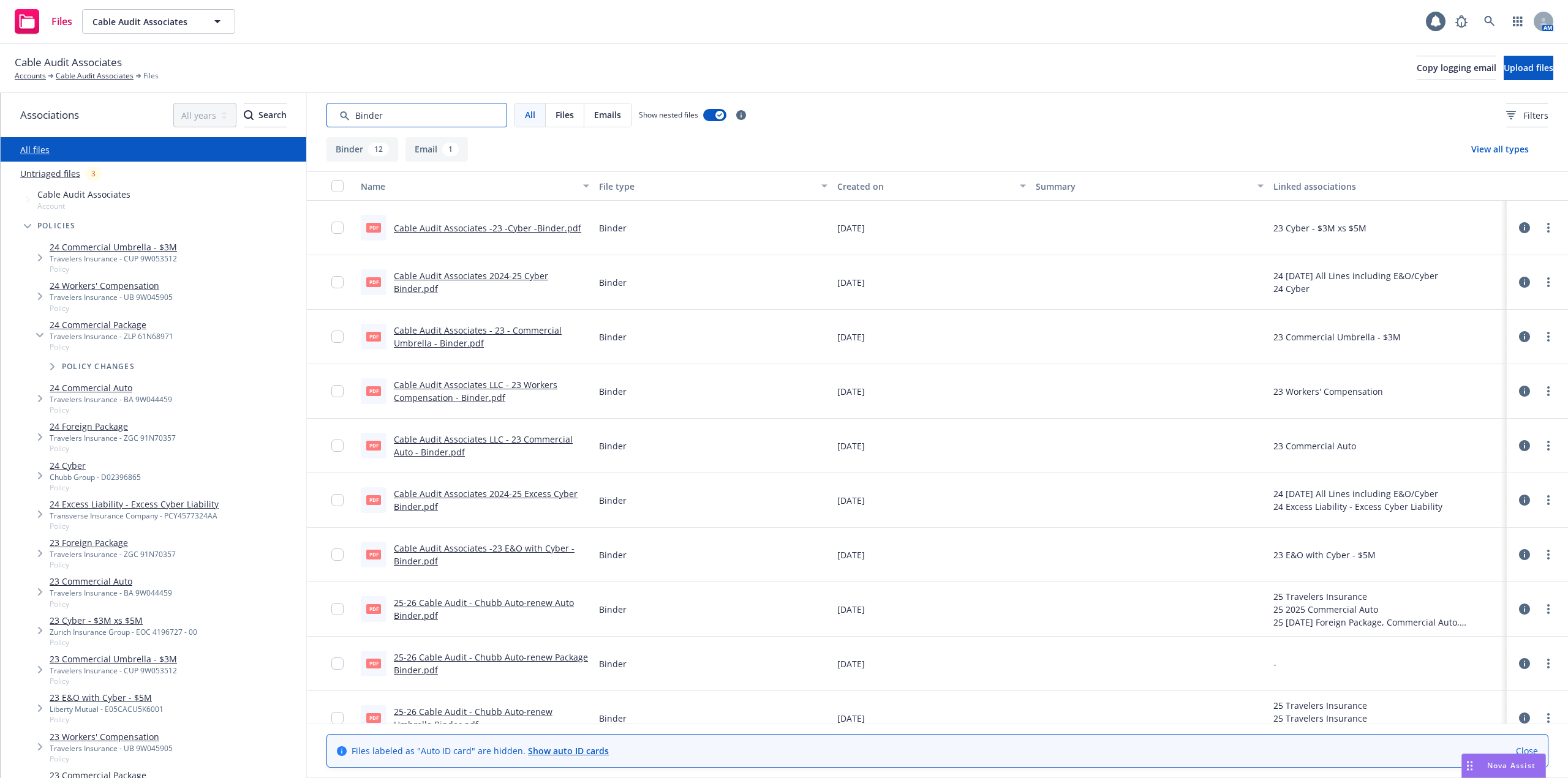
click at [390, 115] on input "Search by keyword..." at bounding box center [416, 115] width 181 height 25
type input "Binder"
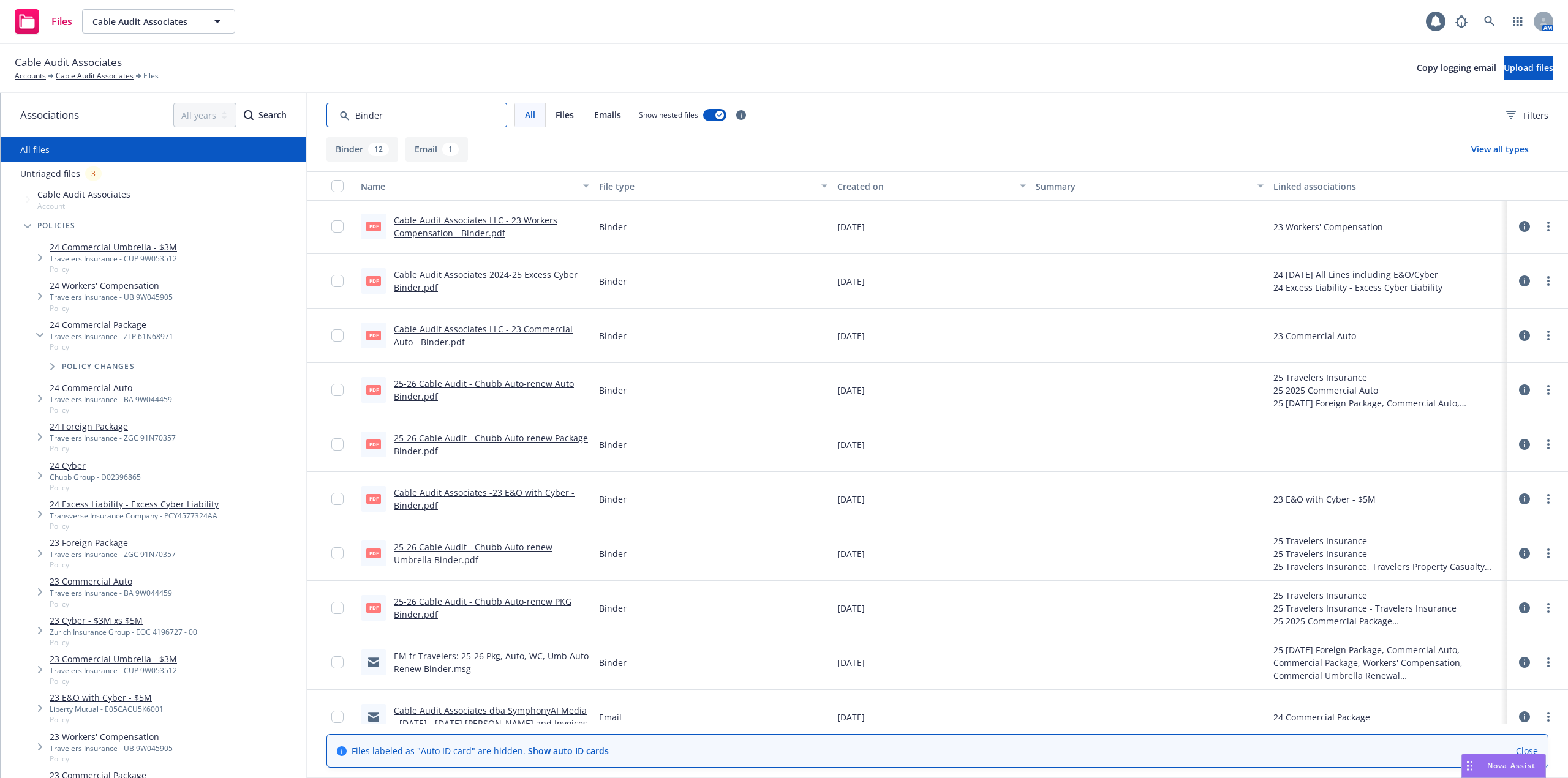
scroll to position [184, 0]
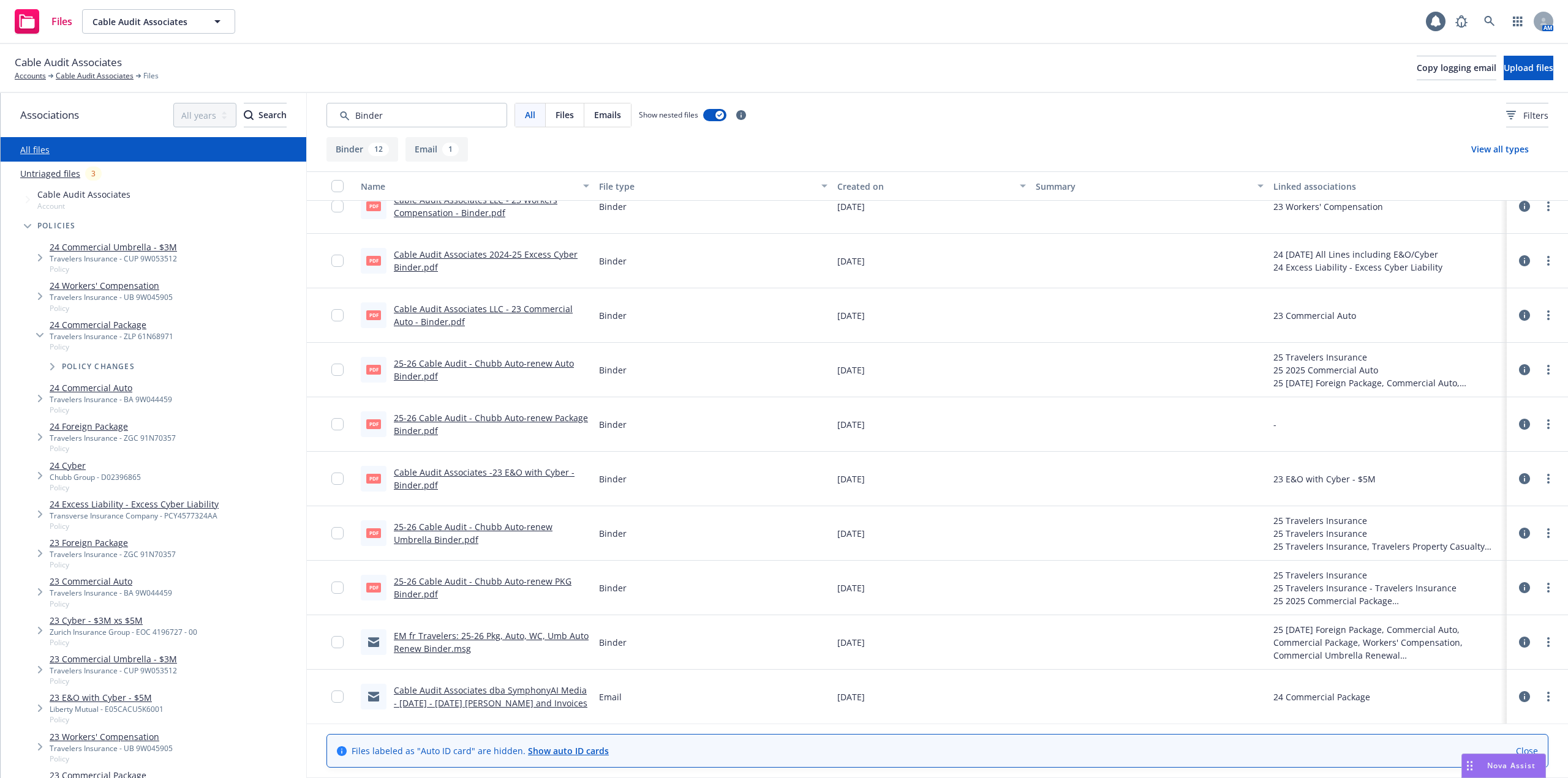
click at [521, 579] on link "25-26 Cable Audit - Chubb Auto-renew PKG Binder.pdf" at bounding box center [482, 587] width 178 height 25
click at [67, 77] on link "Cable Audit Associates" at bounding box center [95, 76] width 78 height 11
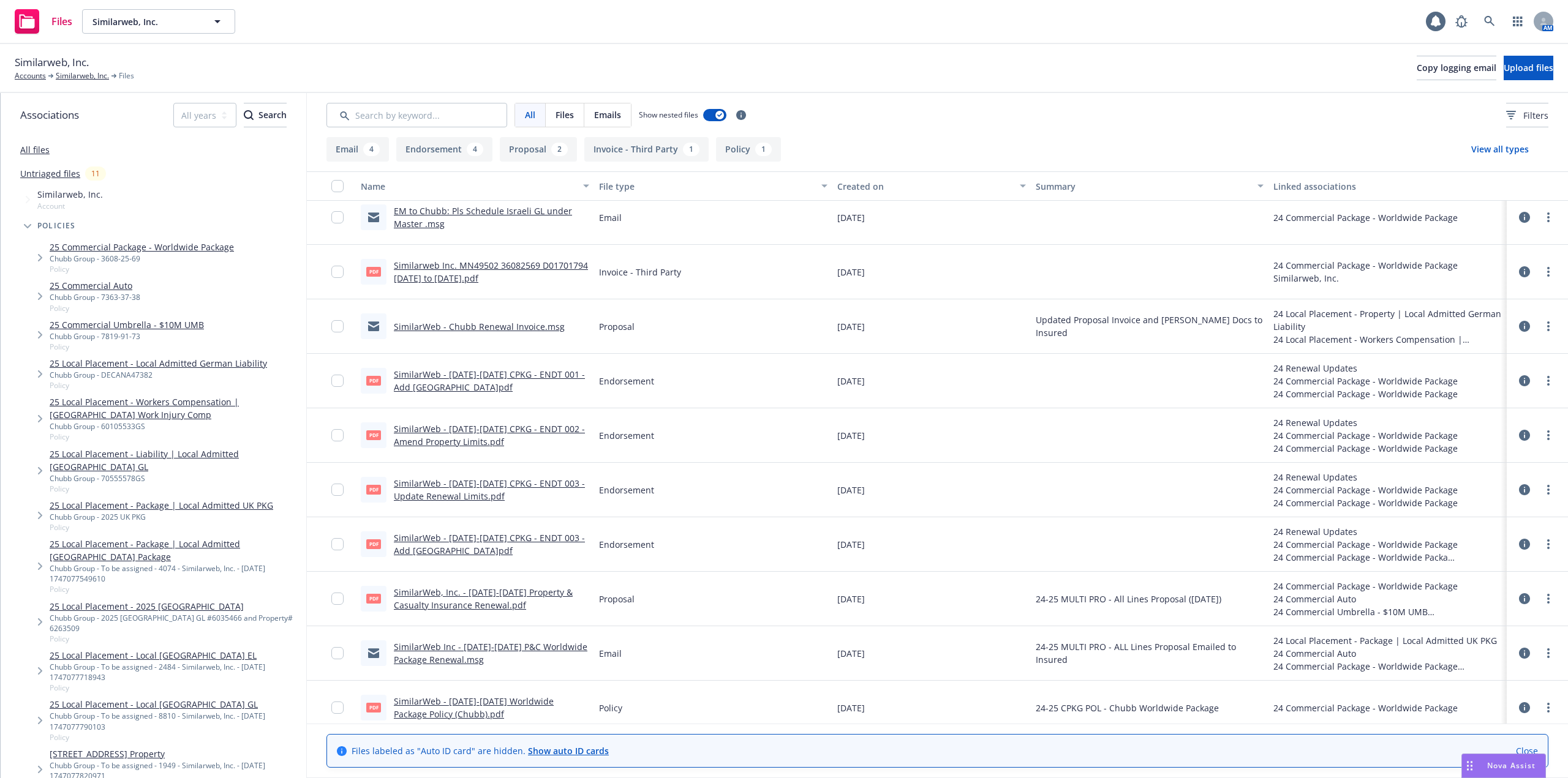
scroll to position [130, 0]
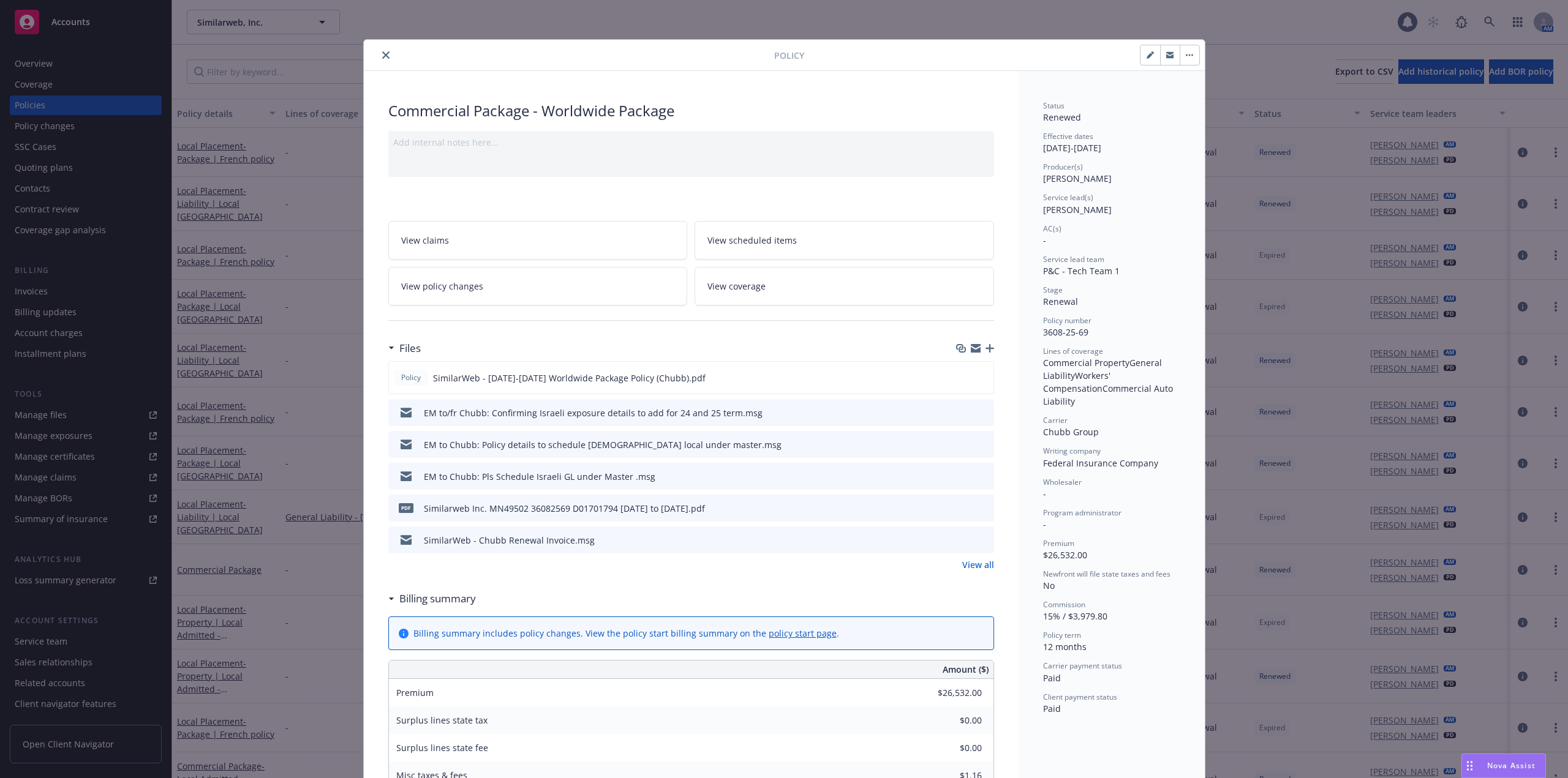
click at [970, 562] on link "View all" at bounding box center [978, 565] width 32 height 13
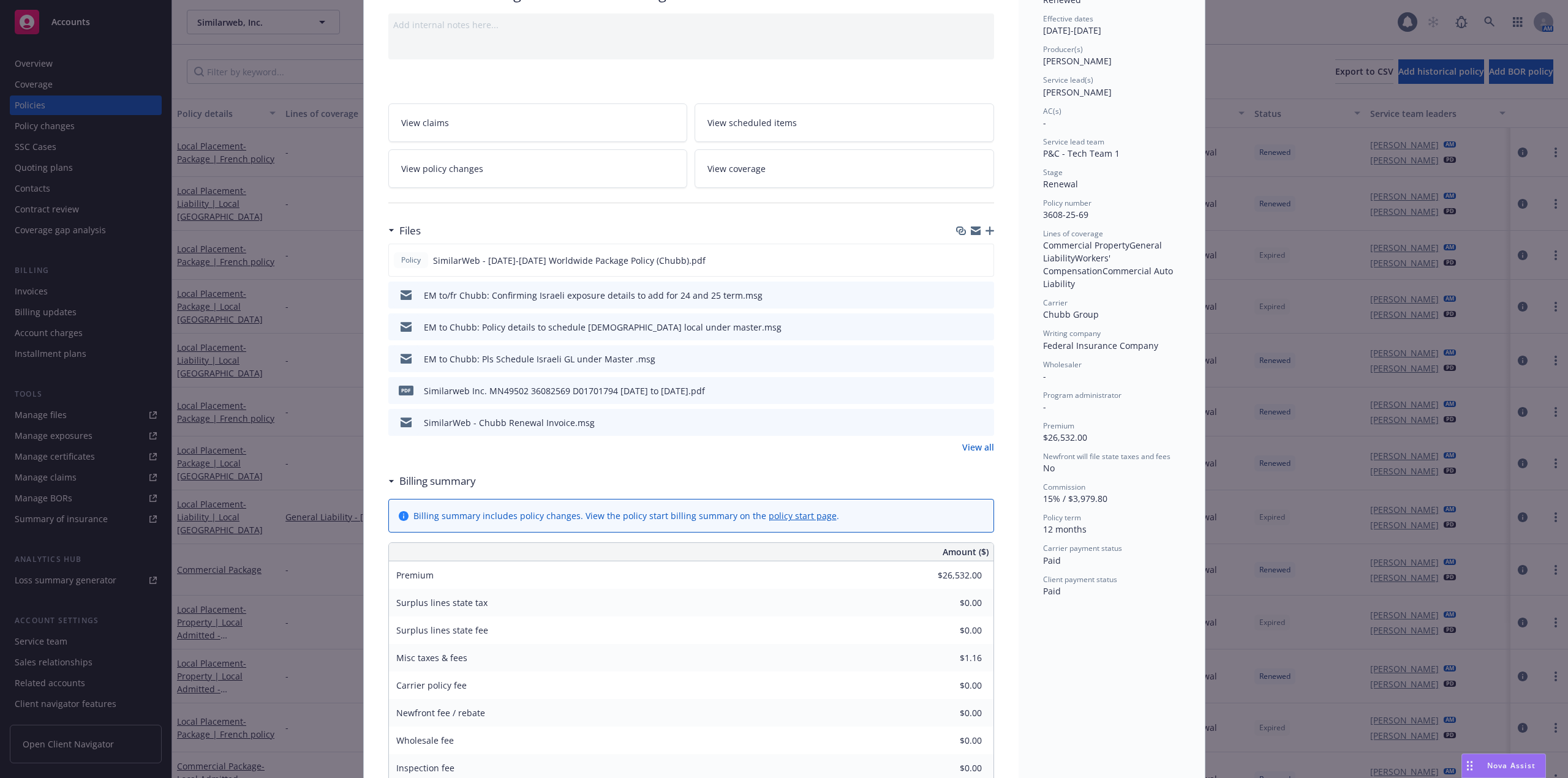
scroll to position [123, 0]
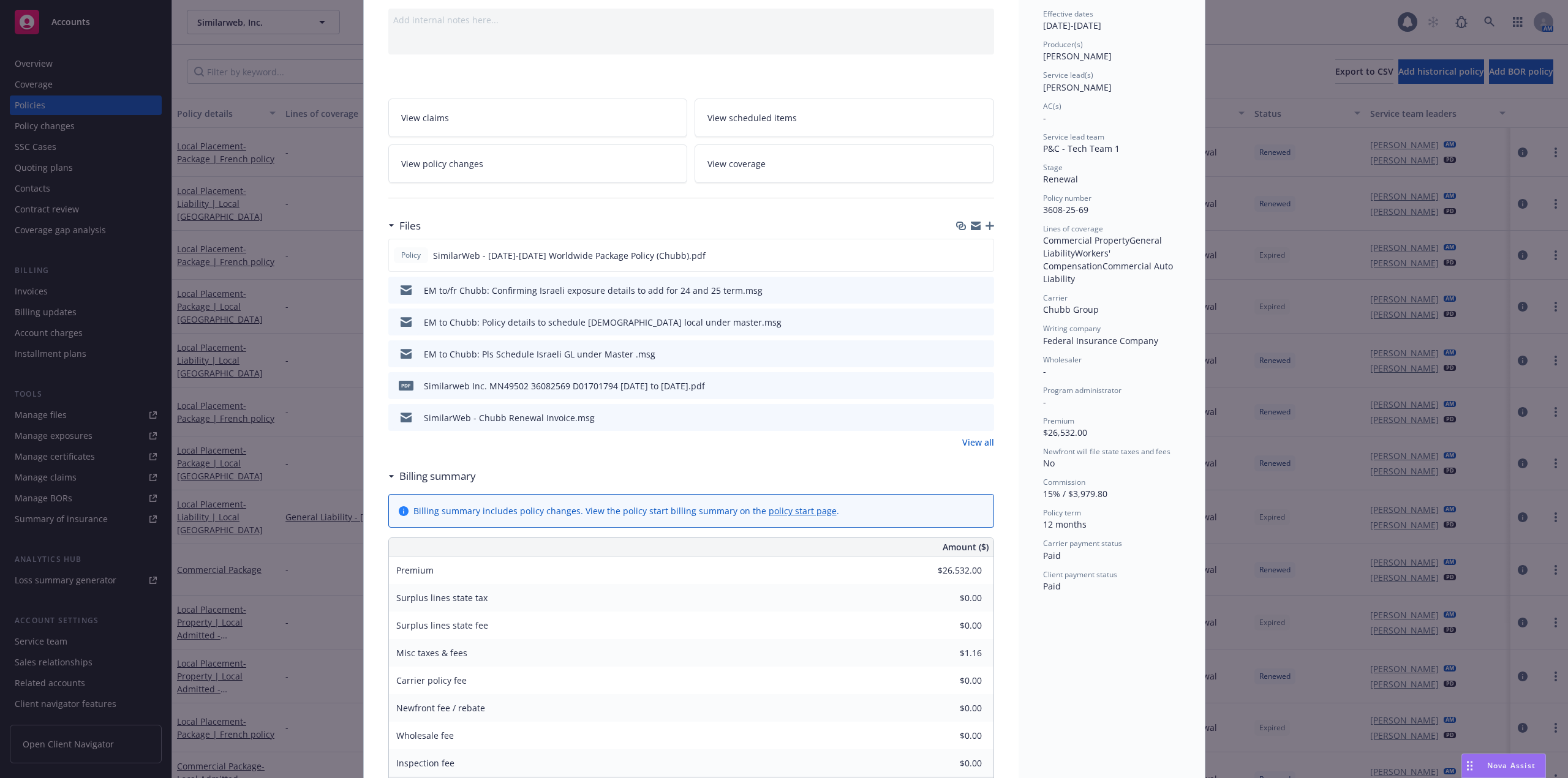
click at [982, 416] on icon "preview file" at bounding box center [982, 417] width 11 height 9
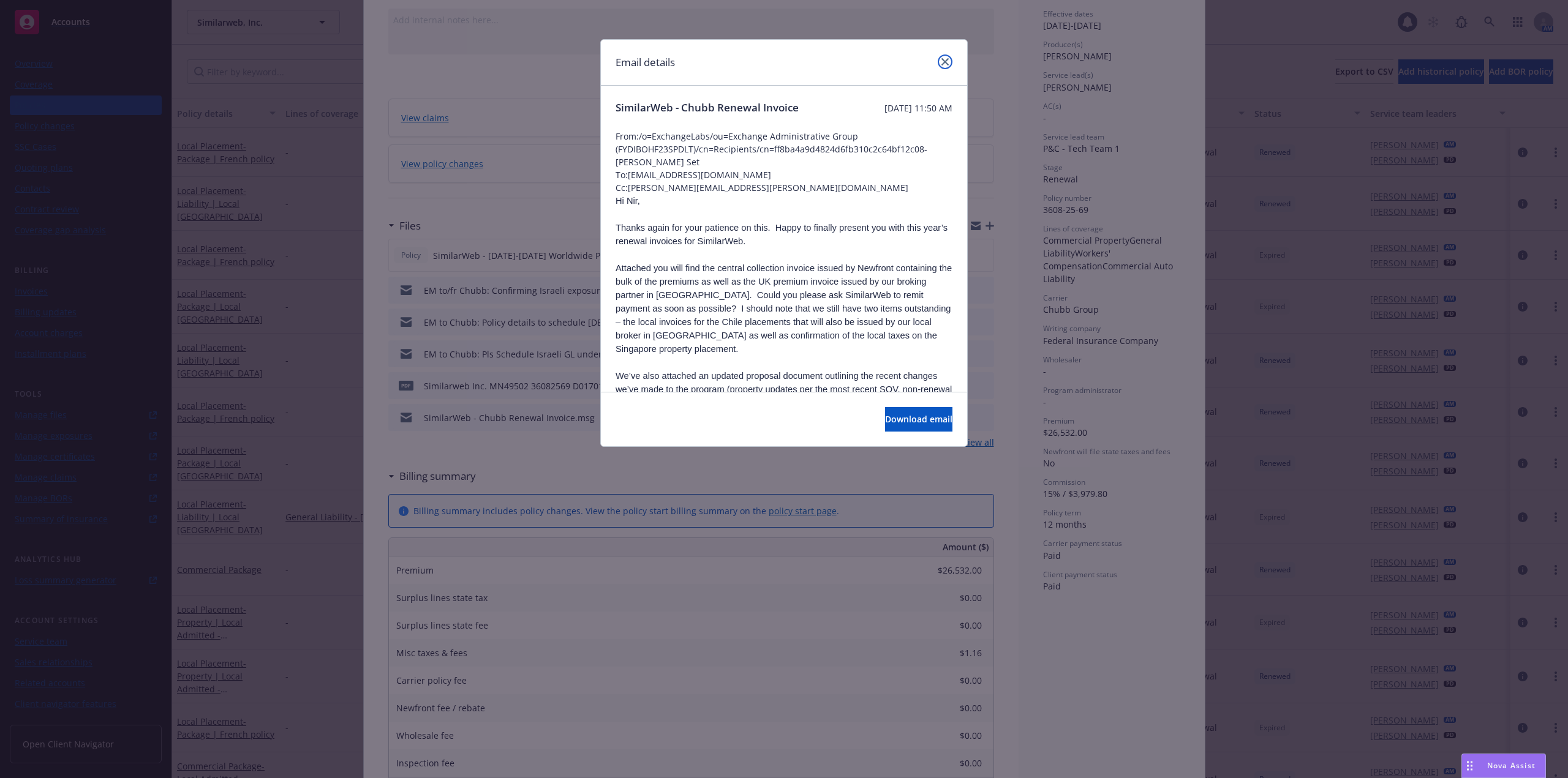
click at [945, 61] on icon "close" at bounding box center [945, 62] width 8 height 8
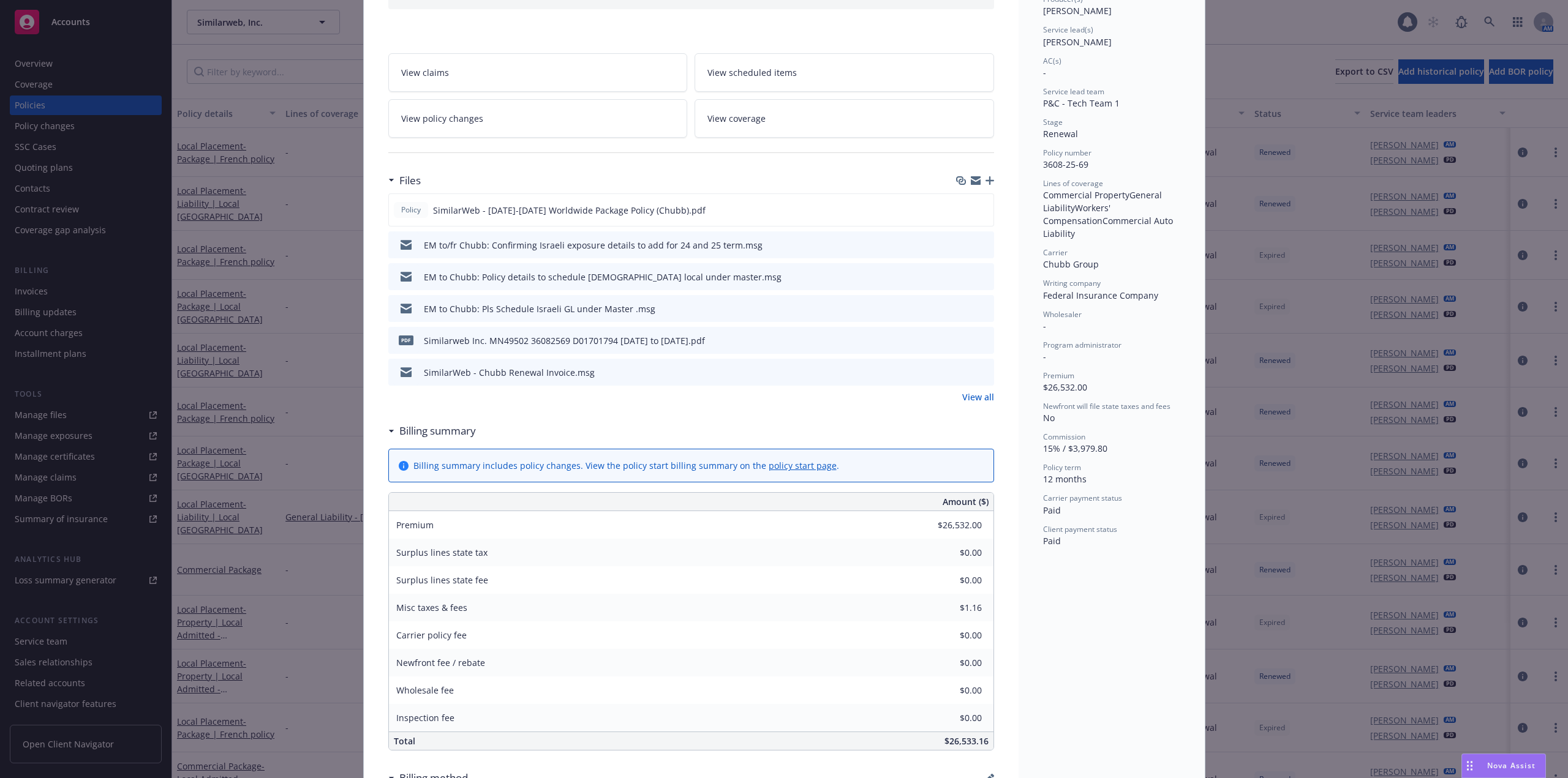
scroll to position [0, 0]
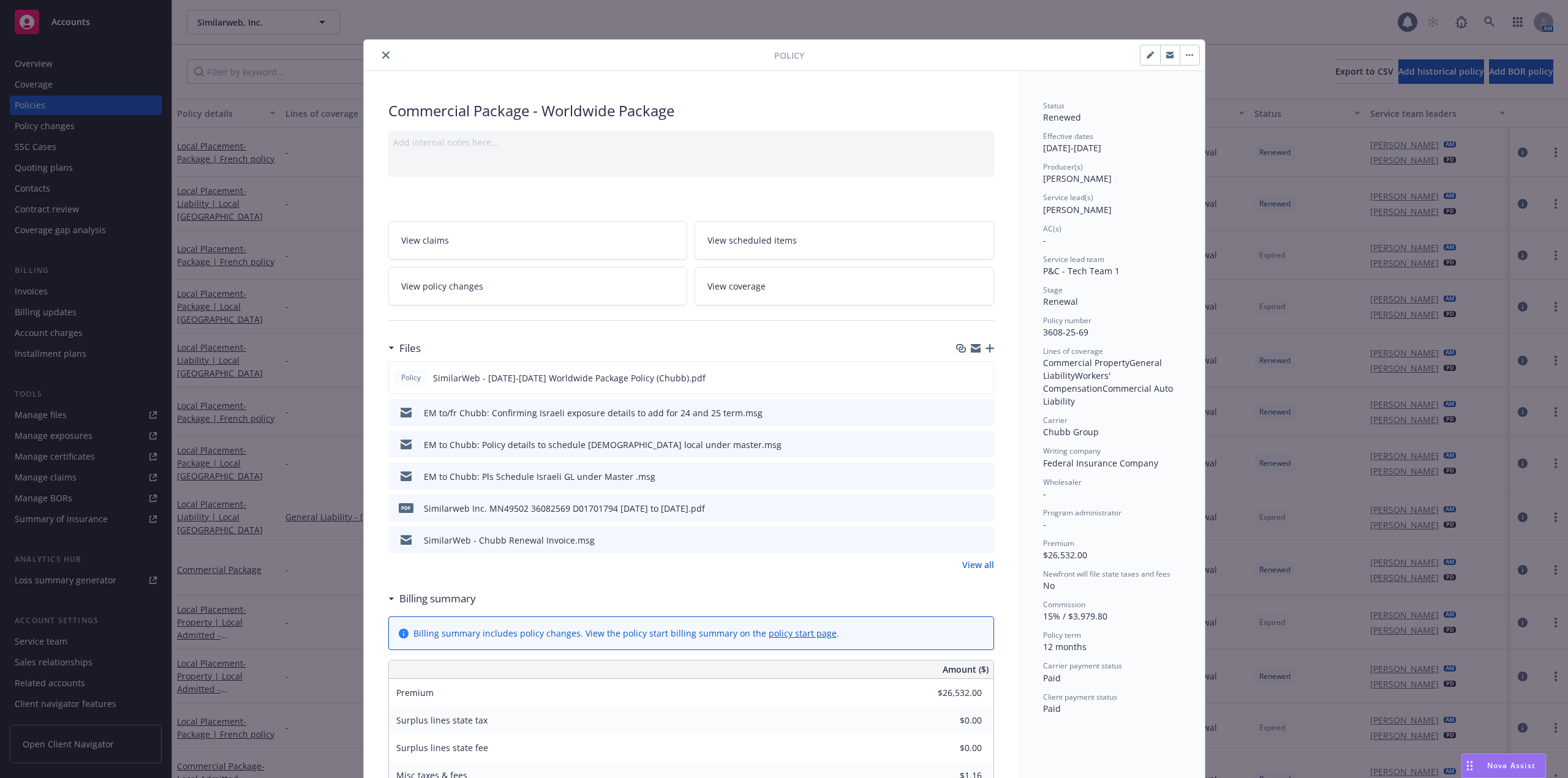
click at [382, 58] on icon "close" at bounding box center [386, 55] width 8 height 8
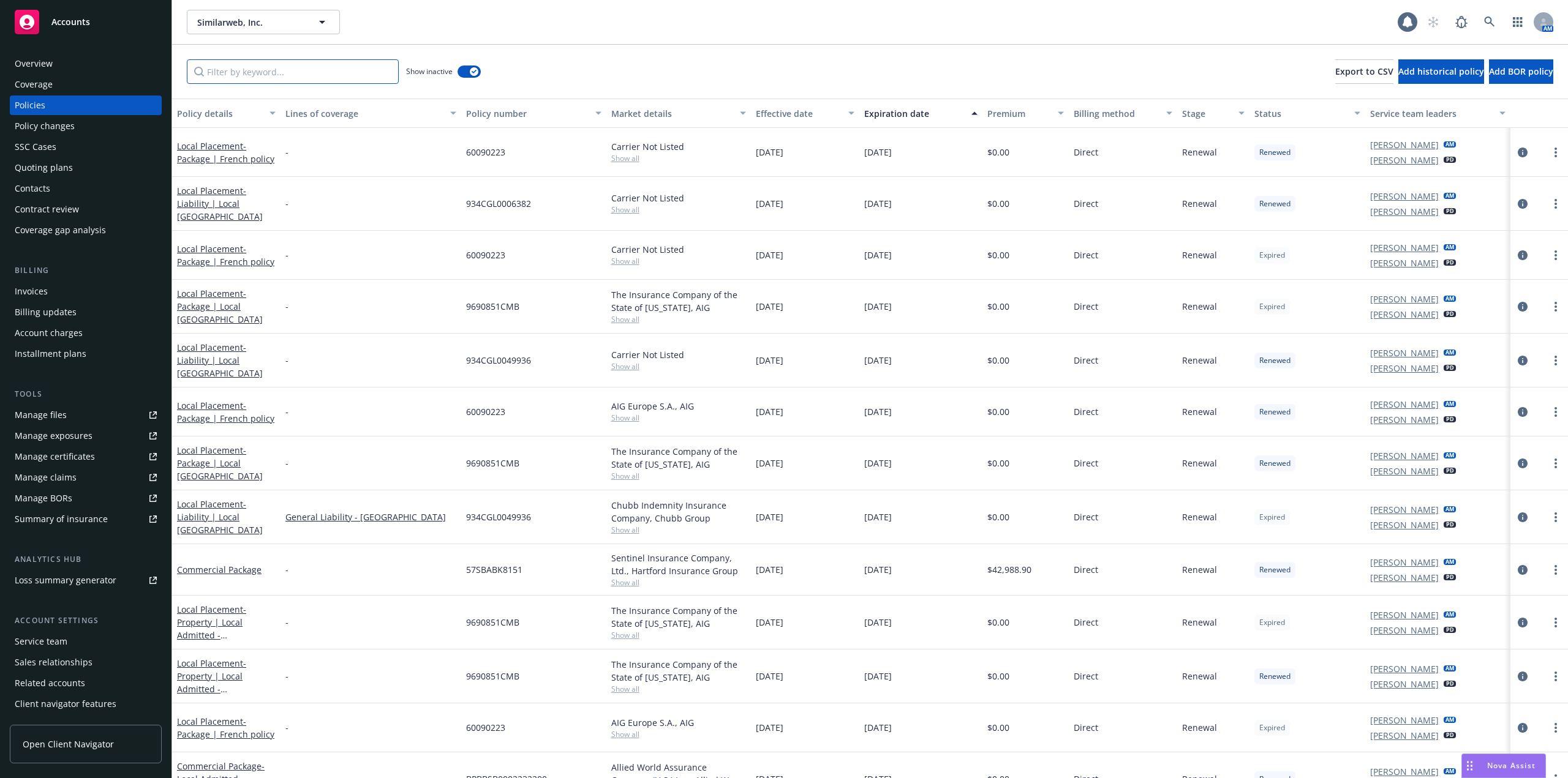
click at [290, 78] on input "Filter by keyword..." at bounding box center [293, 71] width 212 height 25
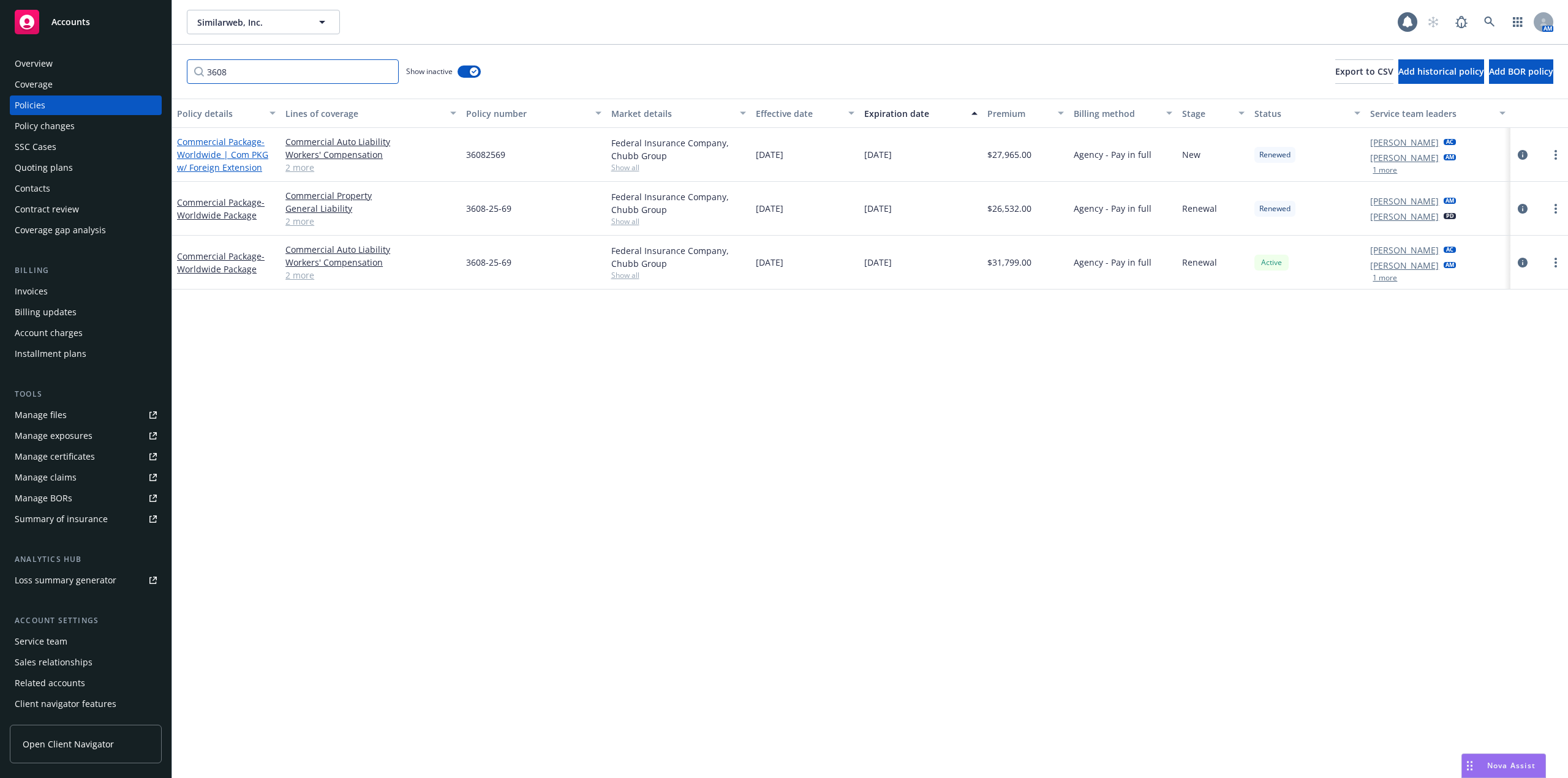
type input "3608"
click at [244, 152] on span "- Worldwide | Com PKG w/ Foreign Extension" at bounding box center [222, 154] width 91 height 37
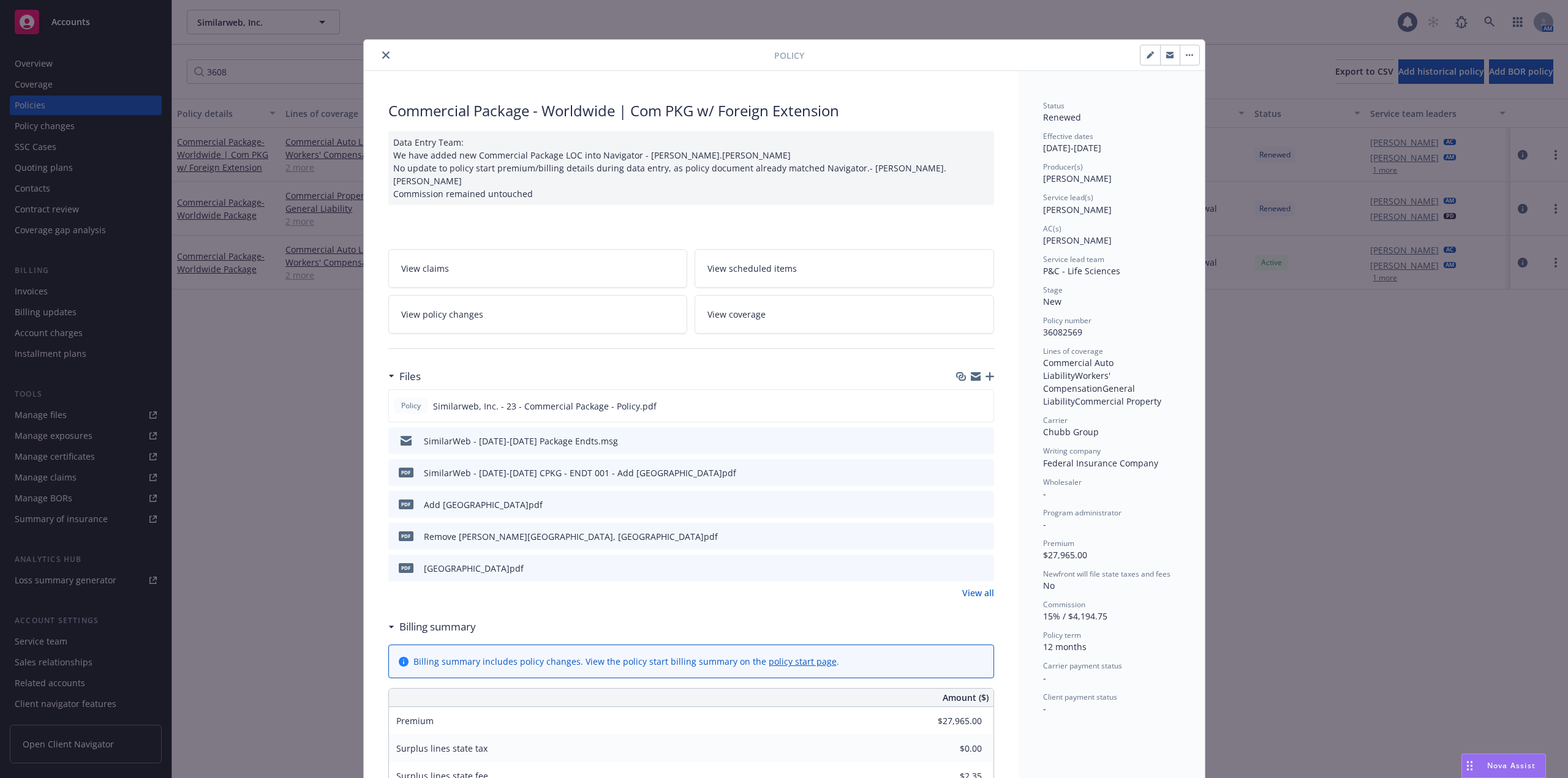
drag, startPoint x: 1103, startPoint y: 216, endPoint x: 1033, endPoint y: 212, distance: 70.1
copy span "Brandon Settle"
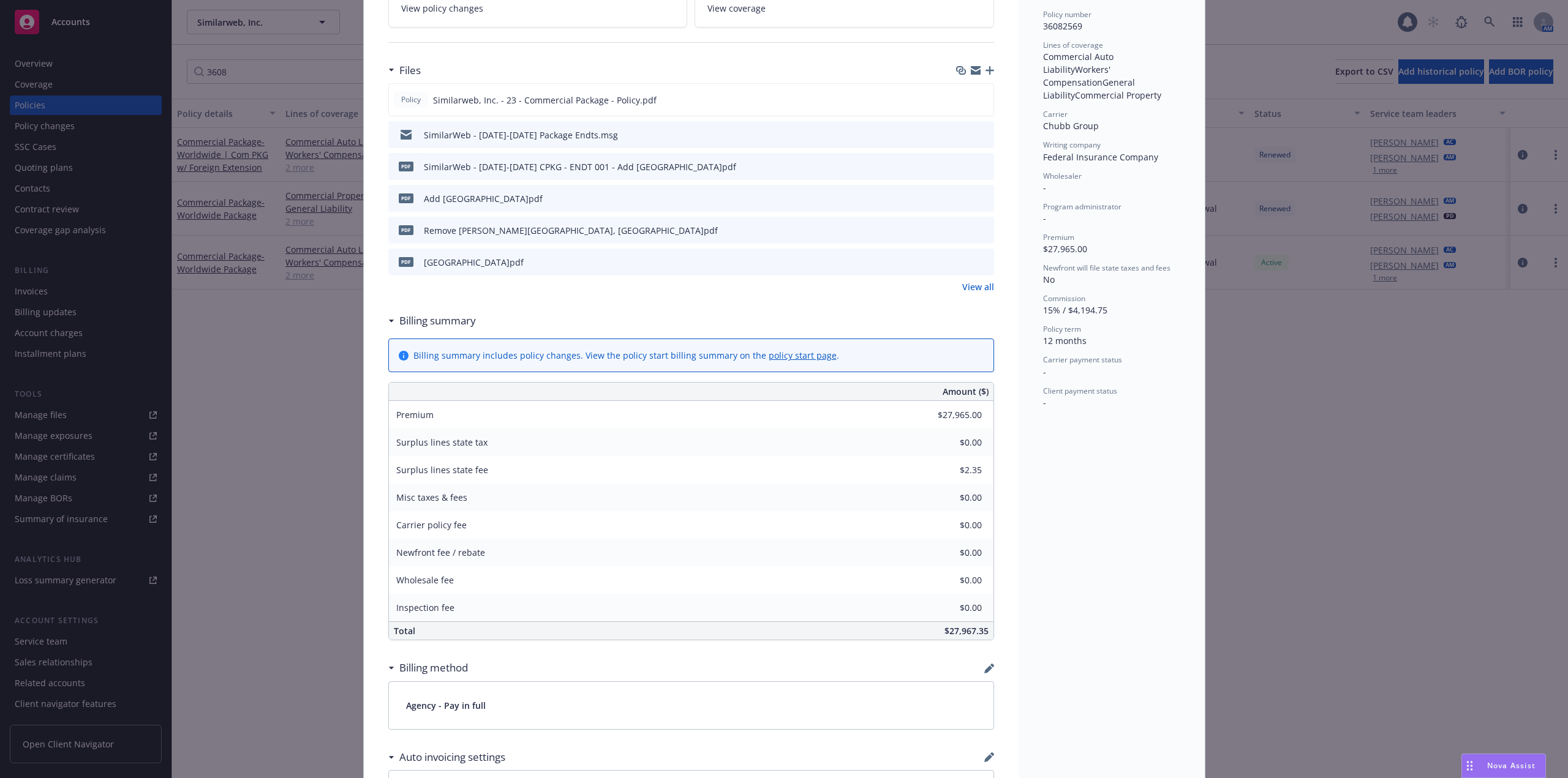
scroll to position [61, 0]
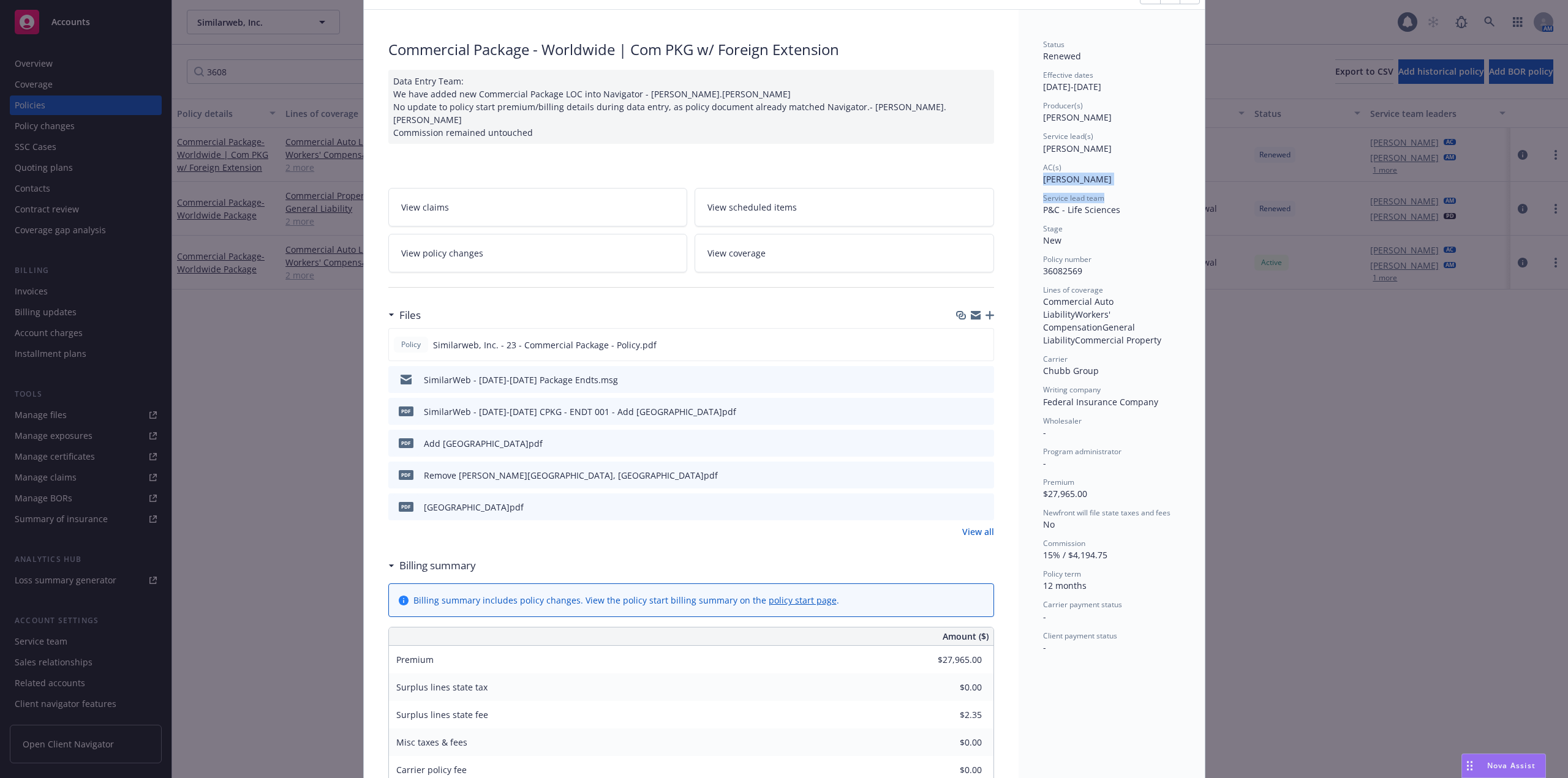
drag, startPoint x: 1106, startPoint y: 189, endPoint x: 1041, endPoint y: 183, distance: 65.3
click at [1043, 183] on div "Status Renewed Effective dates 05/01/2023 - 05/01/2024 Producer(s) Justin Medlo…" at bounding box center [1111, 346] width 137 height 614
click at [1048, 182] on span "Nate Moneda" at bounding box center [1077, 179] width 69 height 11
click at [1123, 179] on div "AC(s) Nate Moneda" at bounding box center [1111, 174] width 137 height 23
drag, startPoint x: 1108, startPoint y: 179, endPoint x: 1043, endPoint y: 178, distance: 65.0
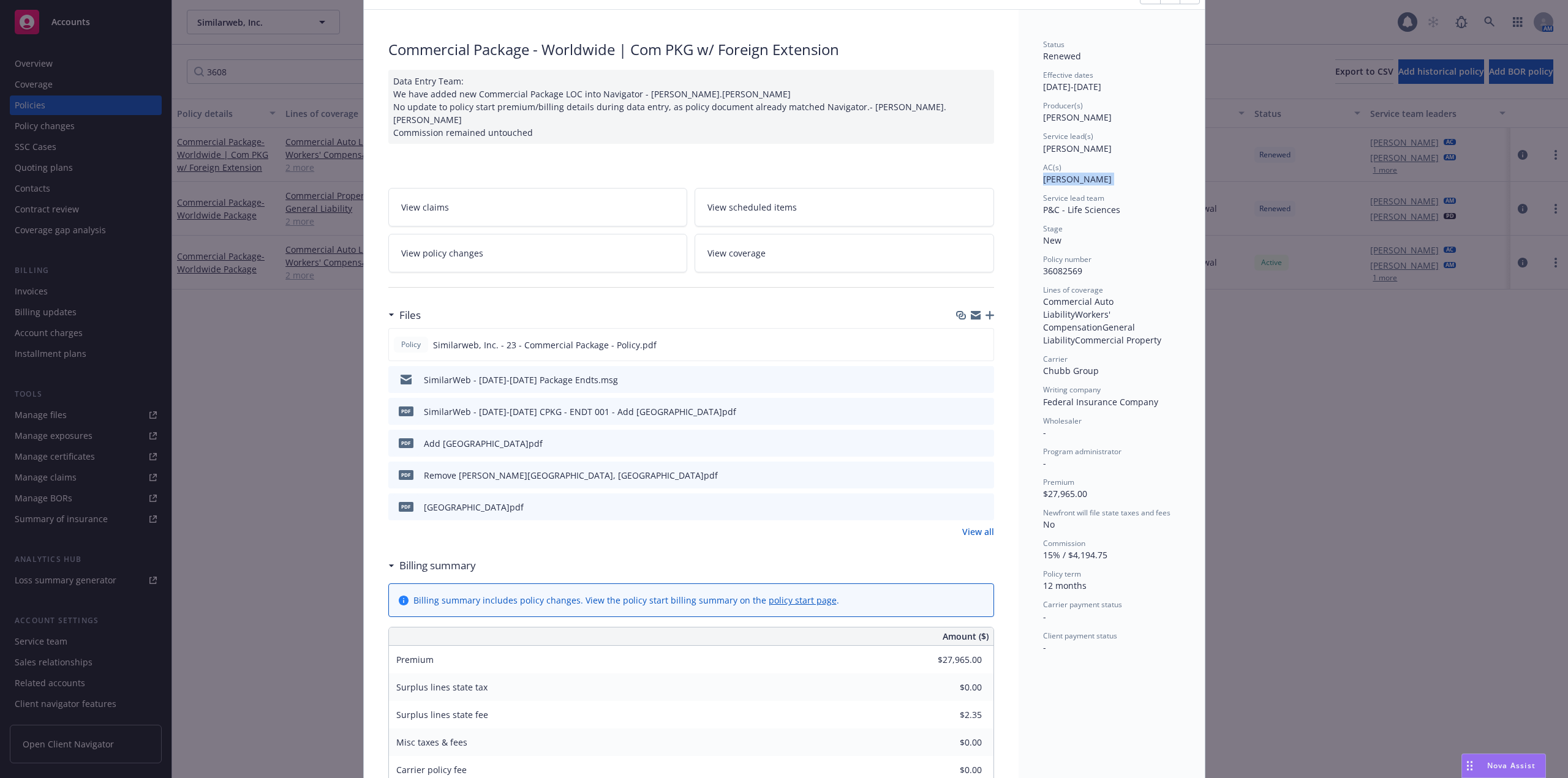
click at [1043, 178] on div "AC(s) Nate Moneda" at bounding box center [1111, 174] width 137 height 23
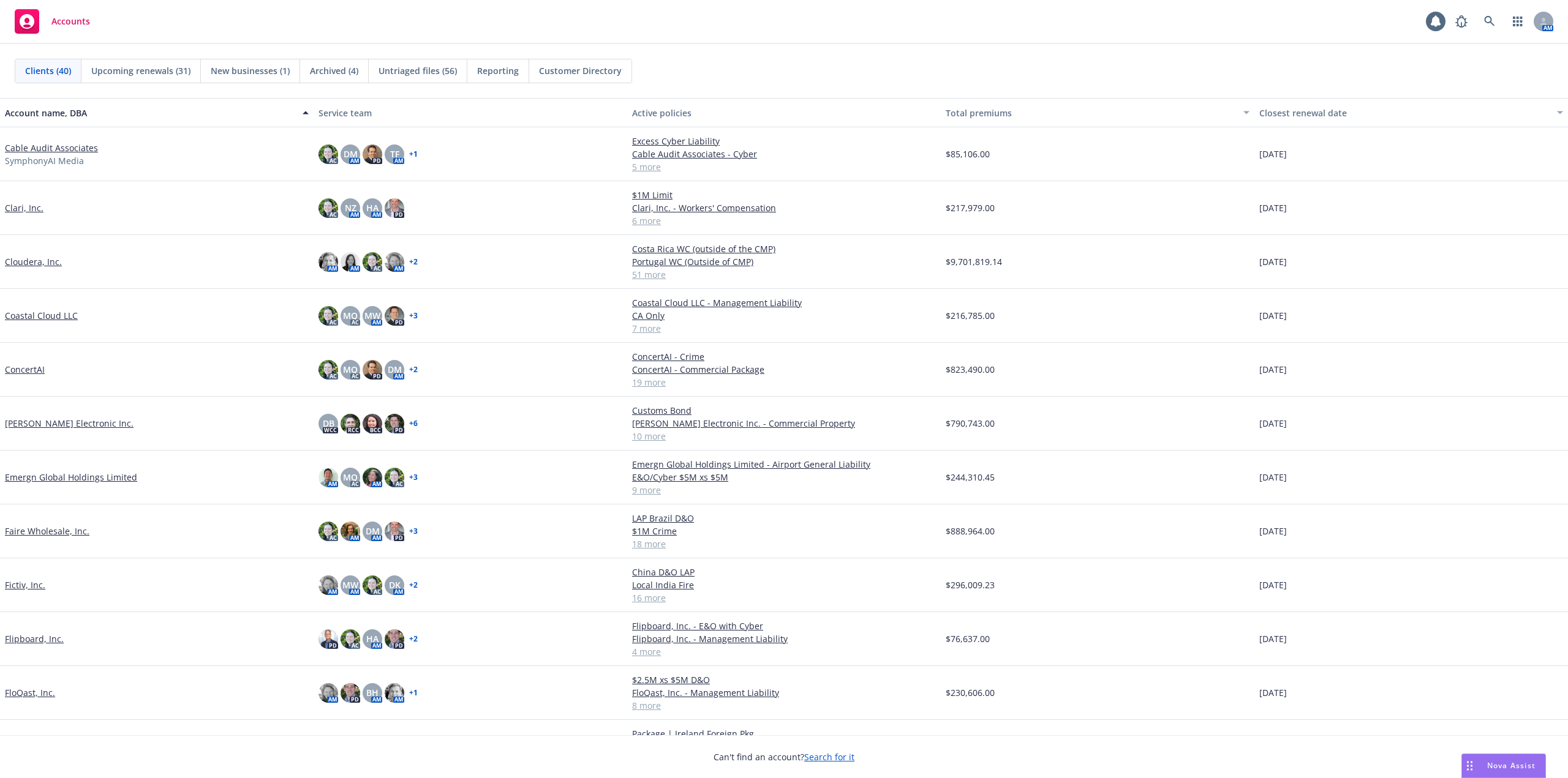
click at [68, 145] on link "Cable Audit Associates" at bounding box center [52, 148] width 93 height 13
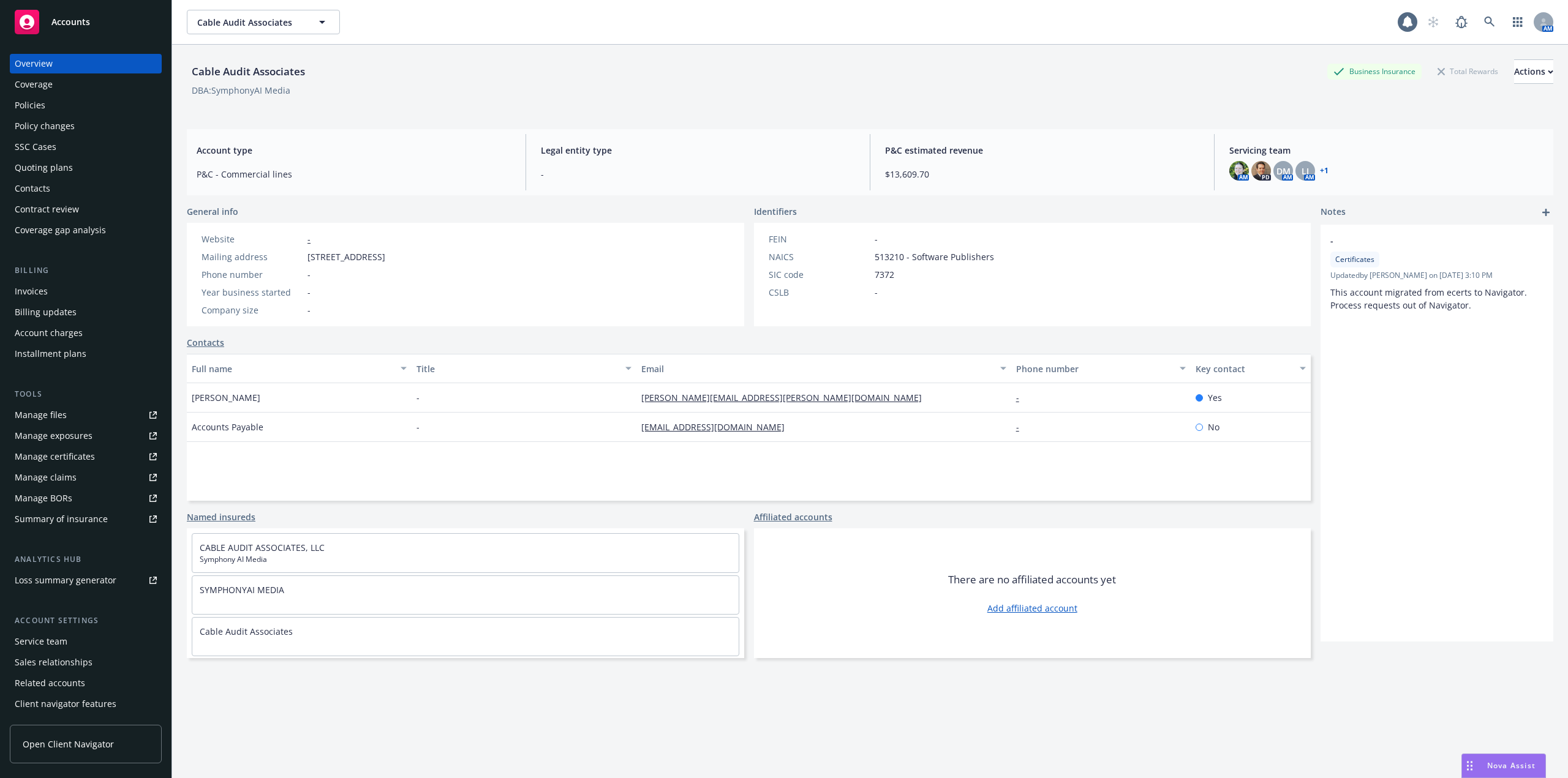
click at [61, 126] on div "Policy changes" at bounding box center [44, 126] width 60 height 20
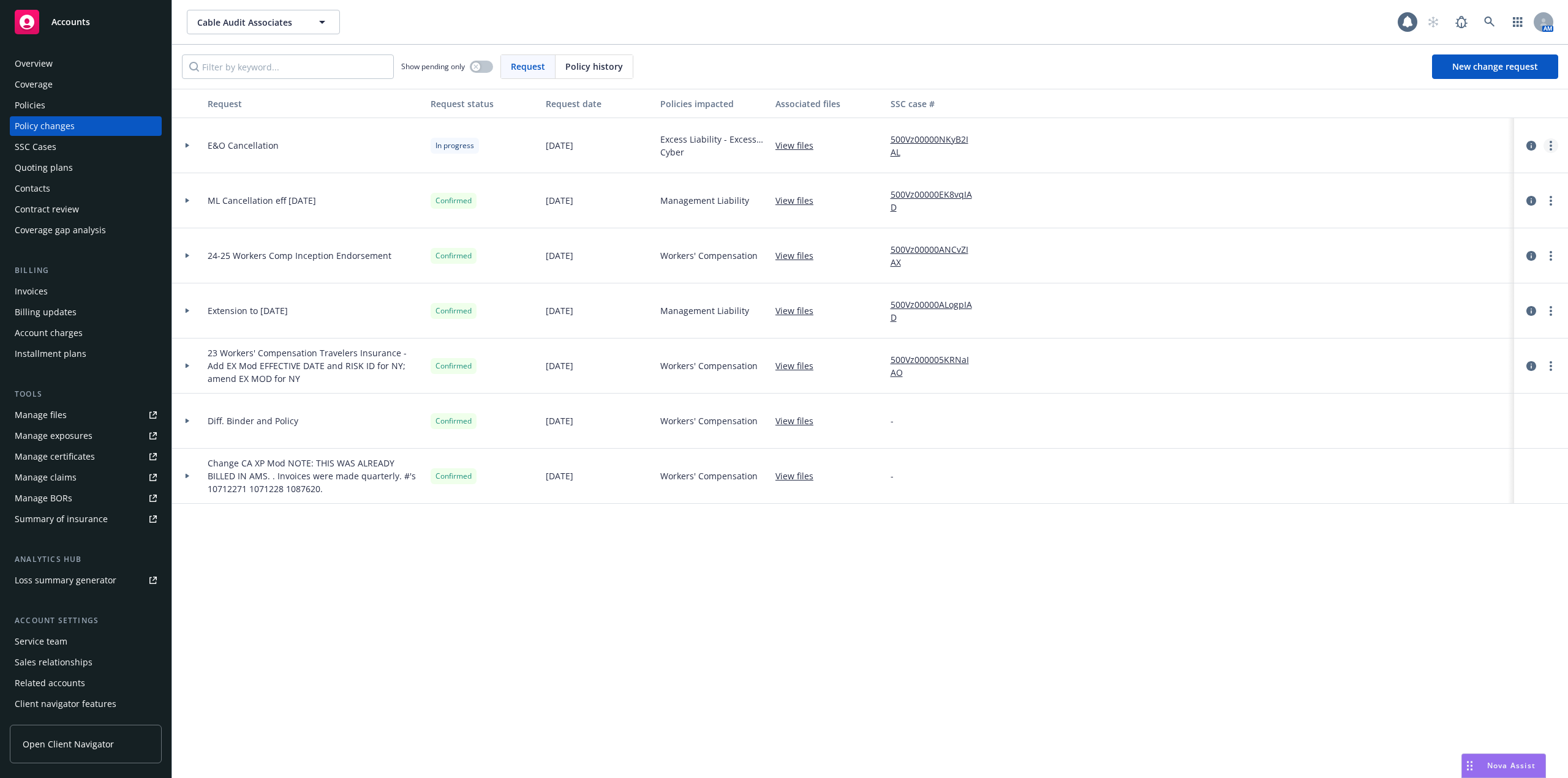
click at [1550, 144] on icon "more" at bounding box center [1551, 146] width 3 height 10
click at [1448, 175] on link "Copy logging email" at bounding box center [1453, 171] width 210 height 25
